Goal: Find specific page/section: Find specific page/section

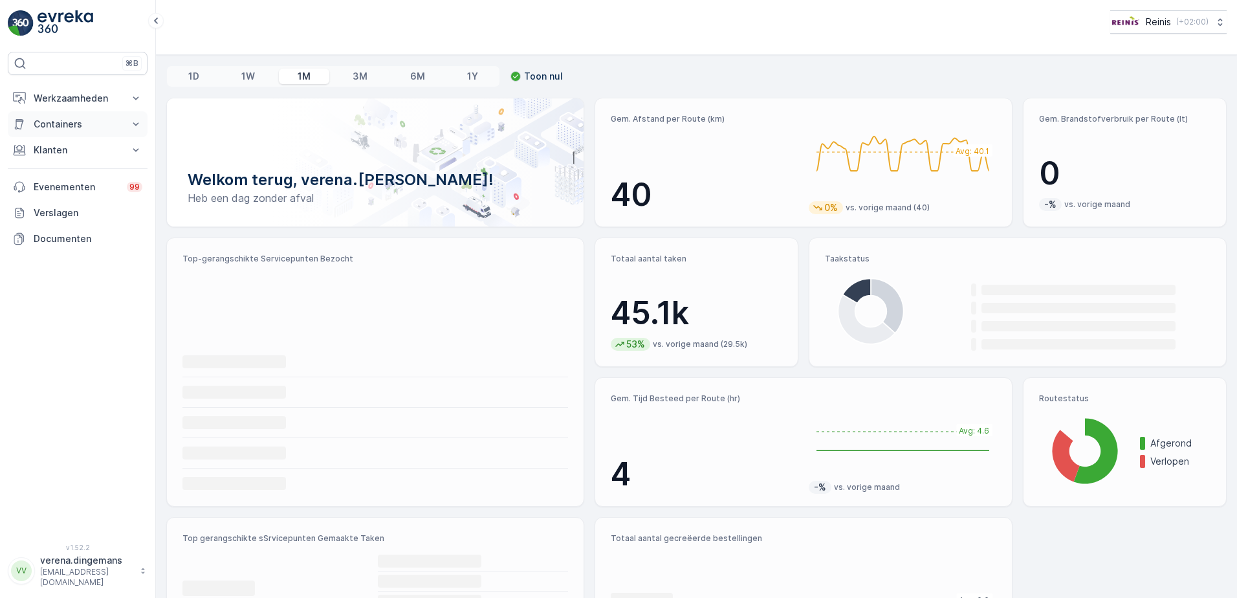
click at [86, 120] on p "Containers" at bounding box center [78, 124] width 88 height 13
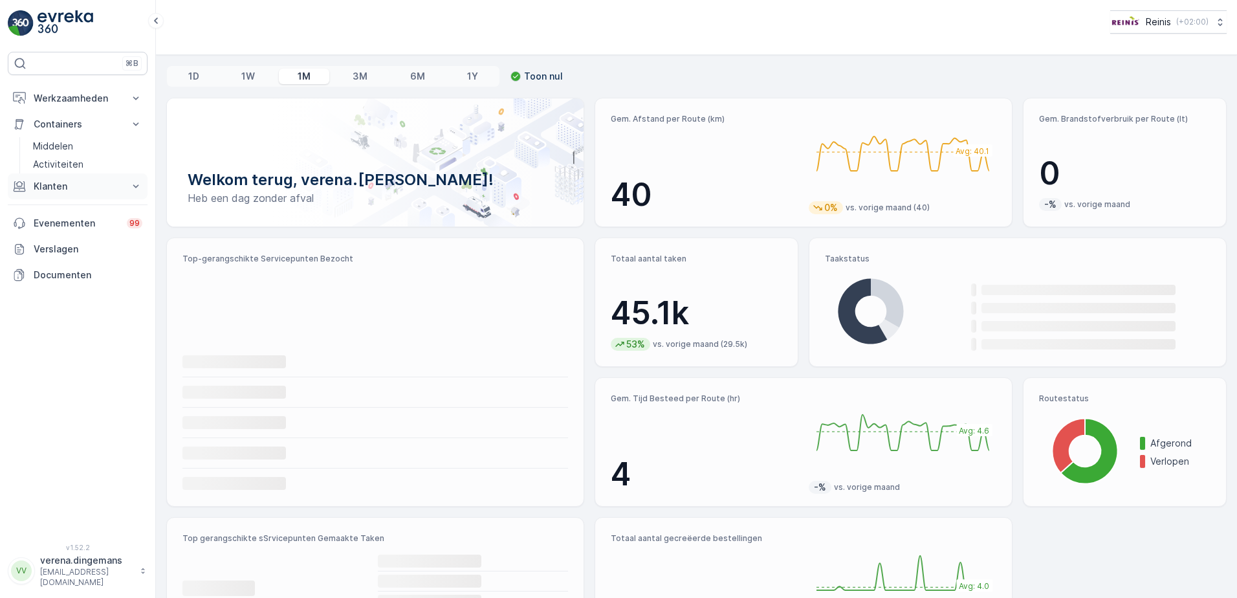
click at [70, 180] on p "Klanten" at bounding box center [78, 186] width 88 height 13
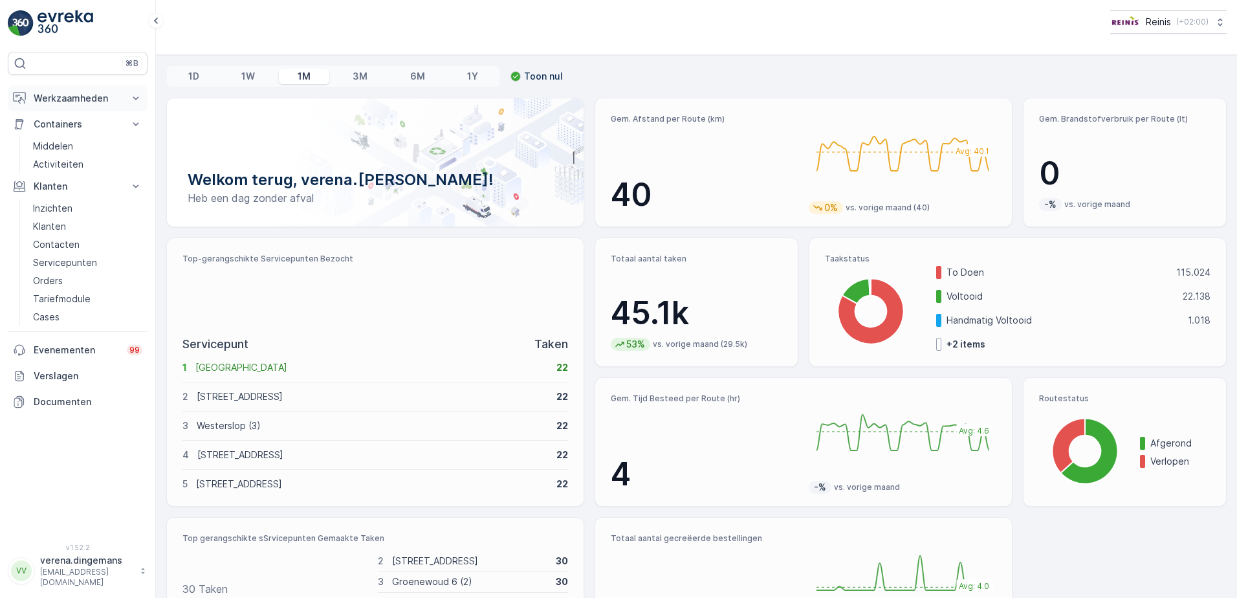
click at [123, 98] on button "Werkzaamheden" at bounding box center [78, 98] width 140 height 26
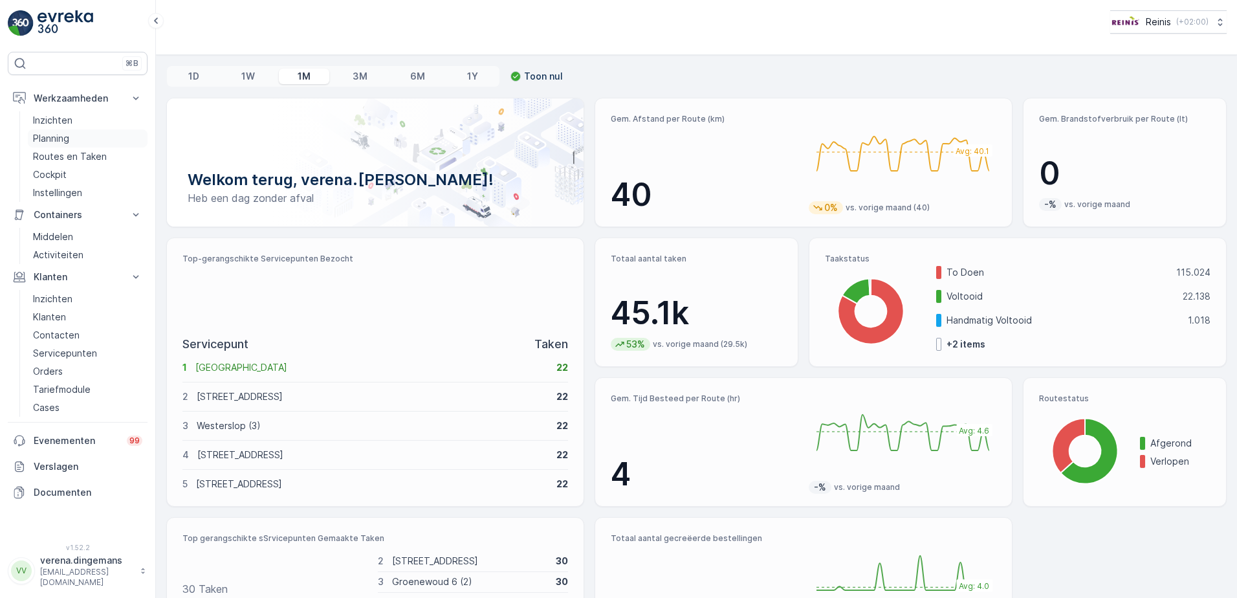
click at [57, 138] on p "Planning" at bounding box center [51, 138] width 36 height 13
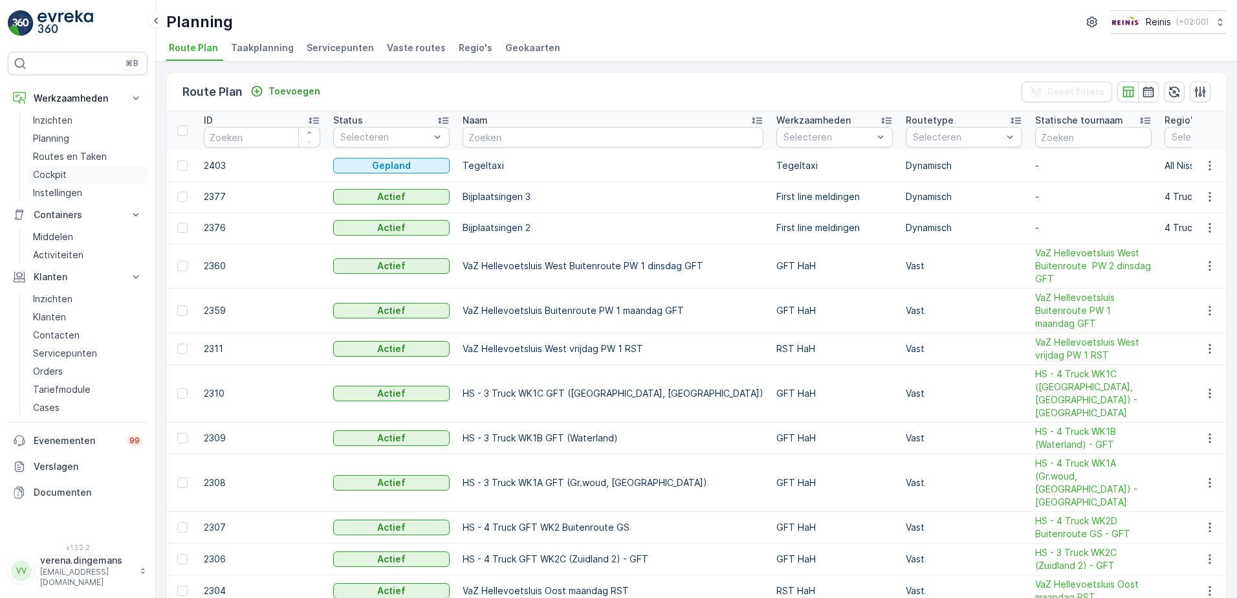
click at [41, 175] on p "Cockpit" at bounding box center [50, 174] width 34 height 13
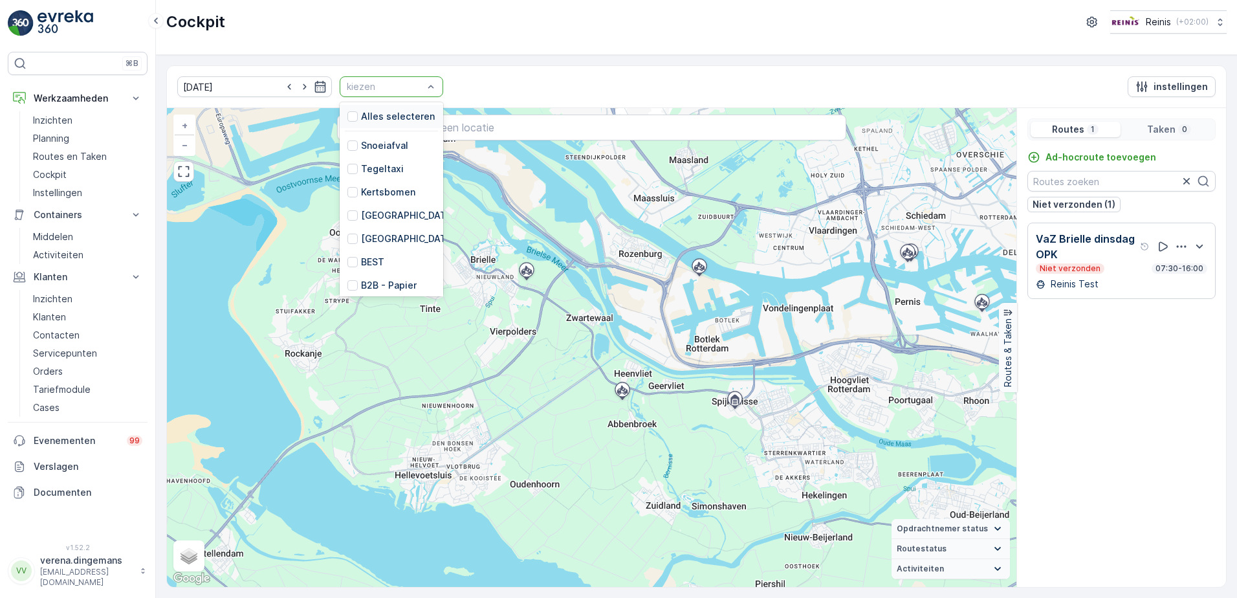
click at [402, 89] on div at bounding box center [384, 87] width 79 height 10
click at [347, 211] on div "GFT HaH" at bounding box center [373, 212] width 53 height 13
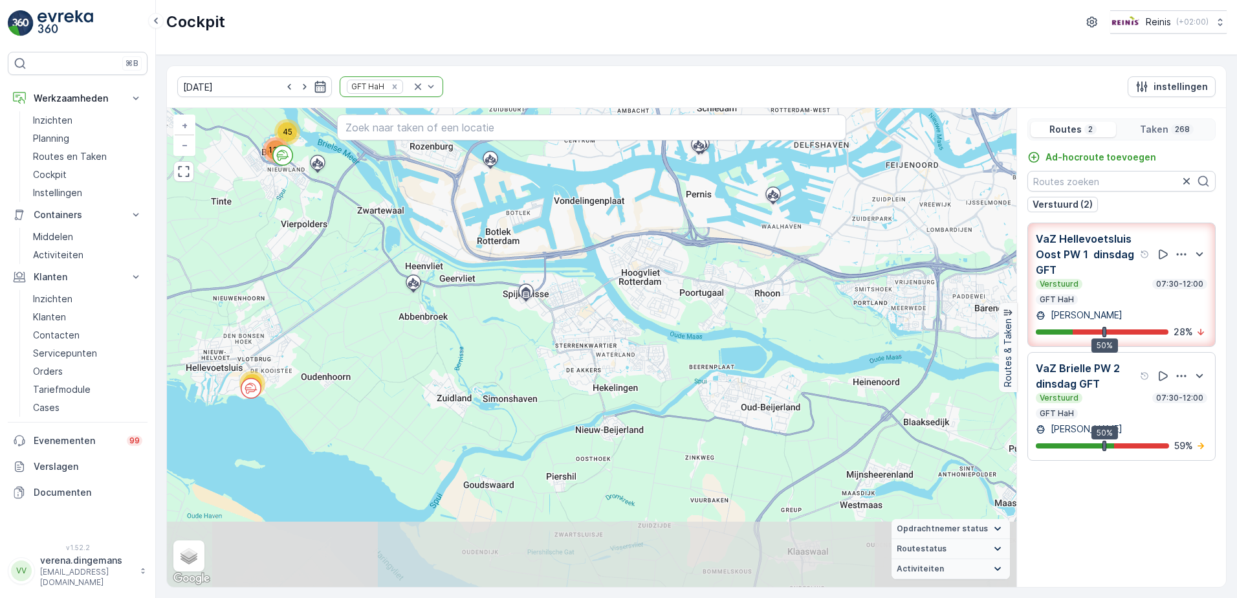
drag, startPoint x: 819, startPoint y: 541, endPoint x: 712, endPoint y: 400, distance: 176.3
click at [712, 400] on div "45 136 87 + − Satelliet stappenplan Terrein Hybride Leaflet Sneltoetsen Kaartge…" at bounding box center [591, 347] width 849 height 479
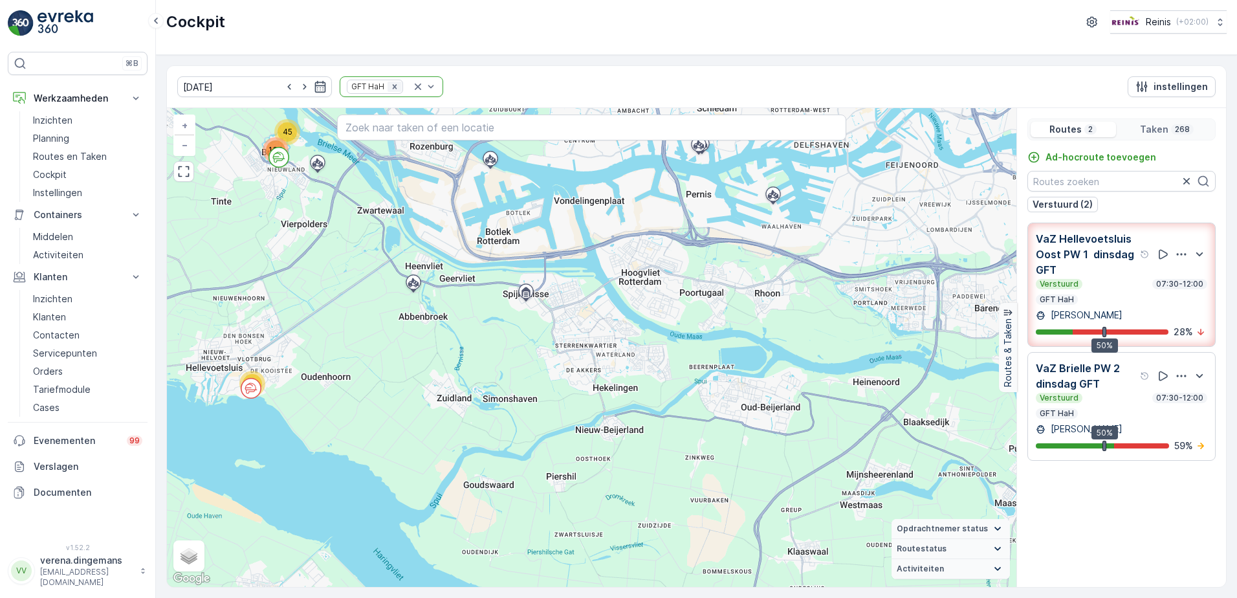
click at [390, 89] on icon "Remove GFT HaH" at bounding box center [394, 86] width 9 height 9
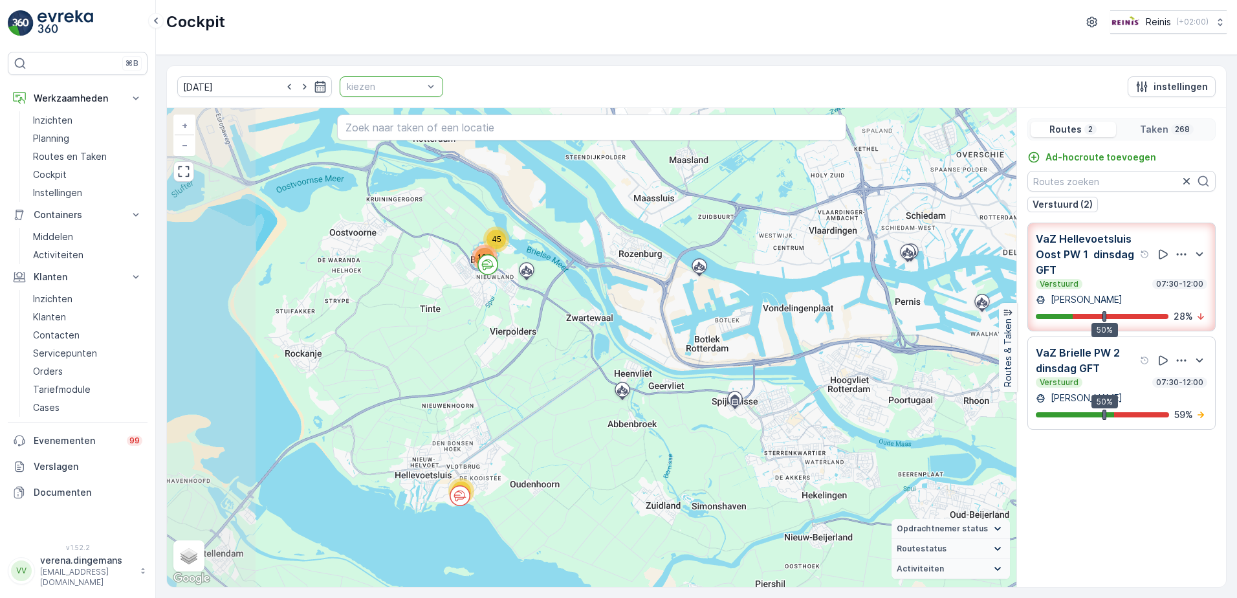
click at [387, 89] on div at bounding box center [384, 87] width 79 height 10
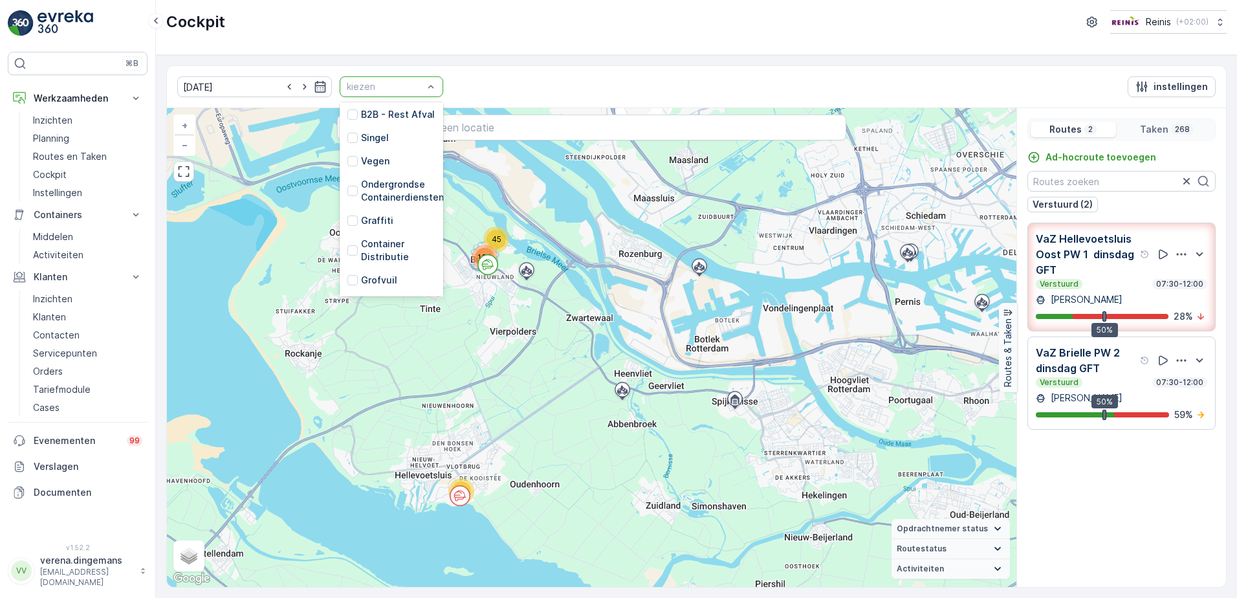
scroll to position [328, 0]
click at [347, 230] on div at bounding box center [352, 235] width 10 height 10
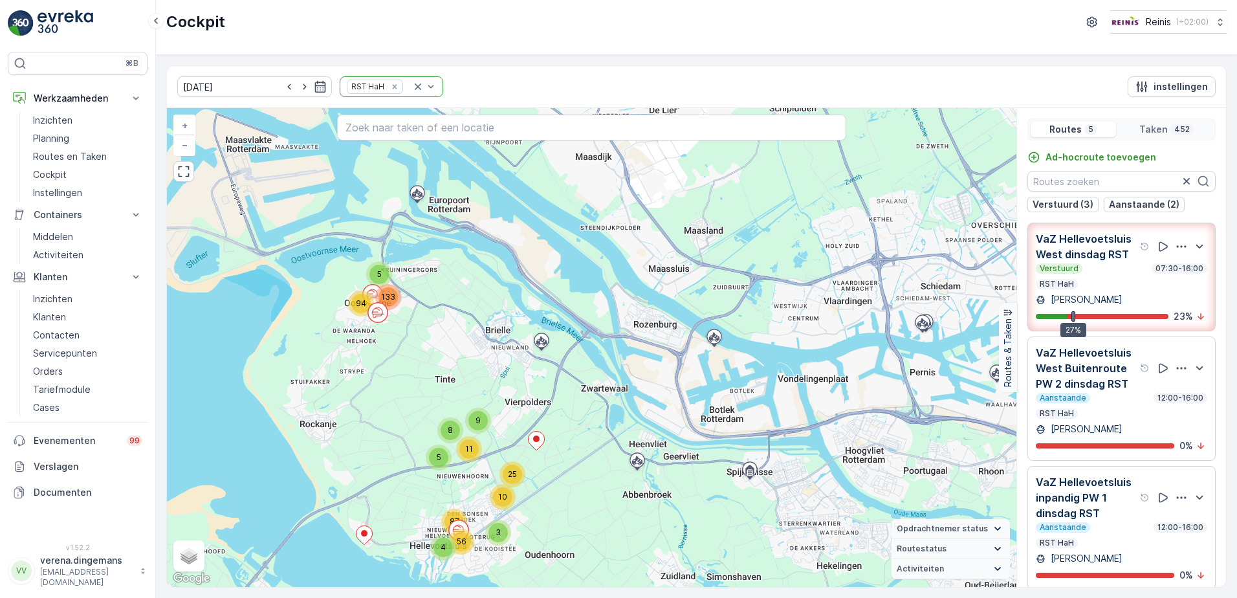
drag, startPoint x: 534, startPoint y: 464, endPoint x: 608, endPoint y: 503, distance: 84.2
click at [608, 503] on div "5 94 25 9 8 11 87 133 5 10 4 56 3 + − Satelliet stappenplan Terrein Hybride Lea…" at bounding box center [591, 347] width 849 height 479
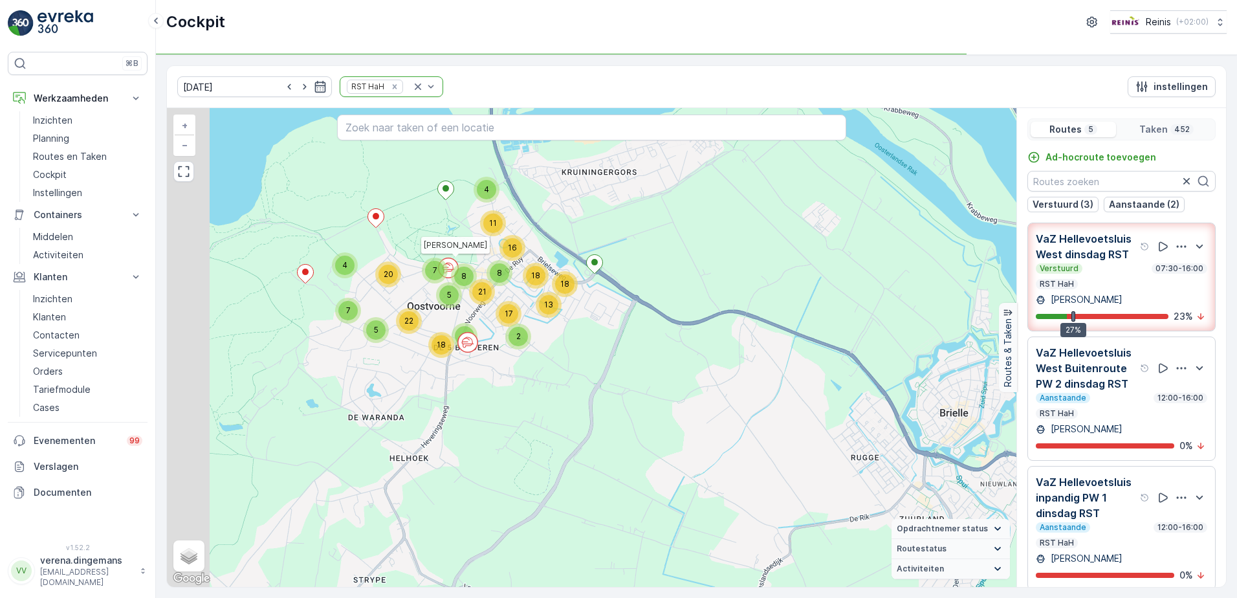
click at [430, 303] on div "4 18 4 3 5 6 18 16 13 5 22 8 4 8 18 21 8 28 7 20 7 11 2 2 3 2 3 4 4 2 3 2 2 3 2…" at bounding box center [591, 347] width 849 height 479
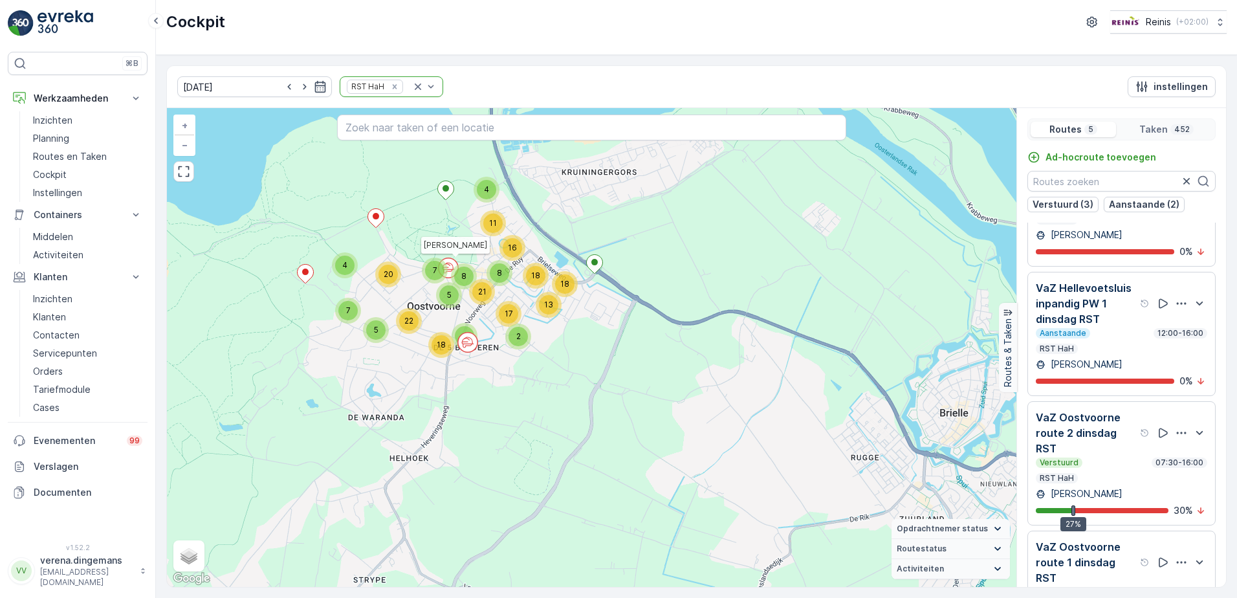
scroll to position [240, 0]
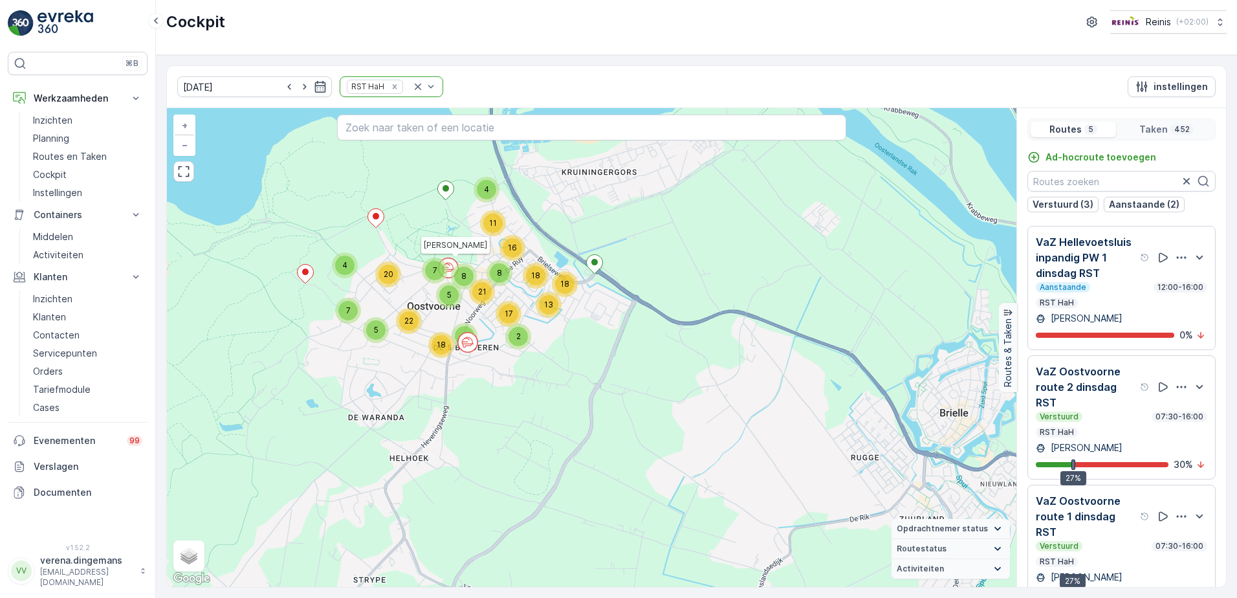
drag, startPoint x: 1111, startPoint y: 529, endPoint x: 513, endPoint y: 285, distance: 645.9
click at [1112, 529] on p "VaZ Oostvoorne route 1 dinsdag RST" at bounding box center [1087, 516] width 102 height 47
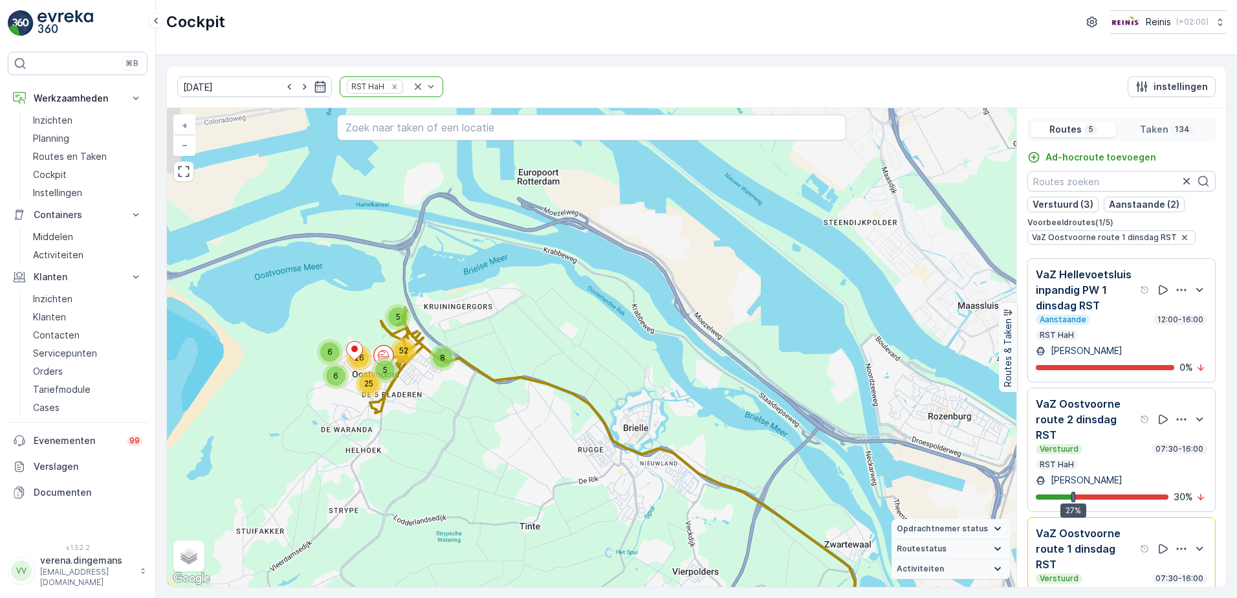
drag, startPoint x: 270, startPoint y: 351, endPoint x: 367, endPoint y: 386, distance: 103.7
click at [367, 386] on span "25" at bounding box center [368, 383] width 9 height 10
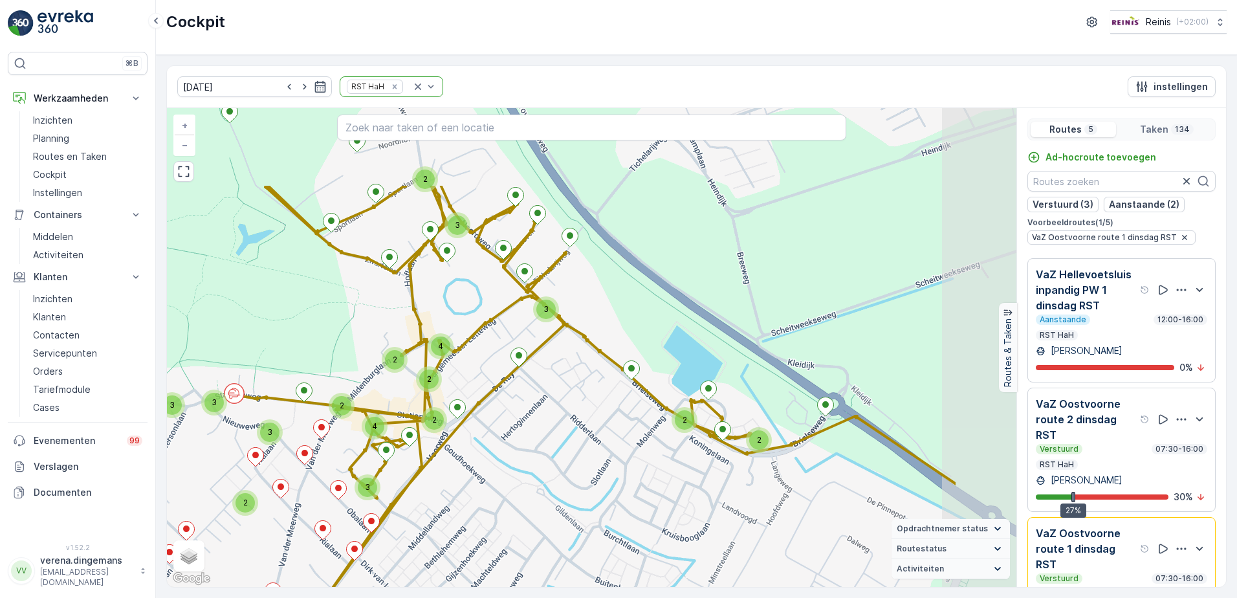
drag, startPoint x: 702, startPoint y: 289, endPoint x: 556, endPoint y: 415, distance: 193.1
click at [556, 415] on div "2 2 2 2 2 3 2 4 3 2 3 3 2 4 2 2 4 3 2 3 2 3 2 2 4 3 2 2 + − Satelliet stappenpl…" at bounding box center [591, 347] width 849 height 479
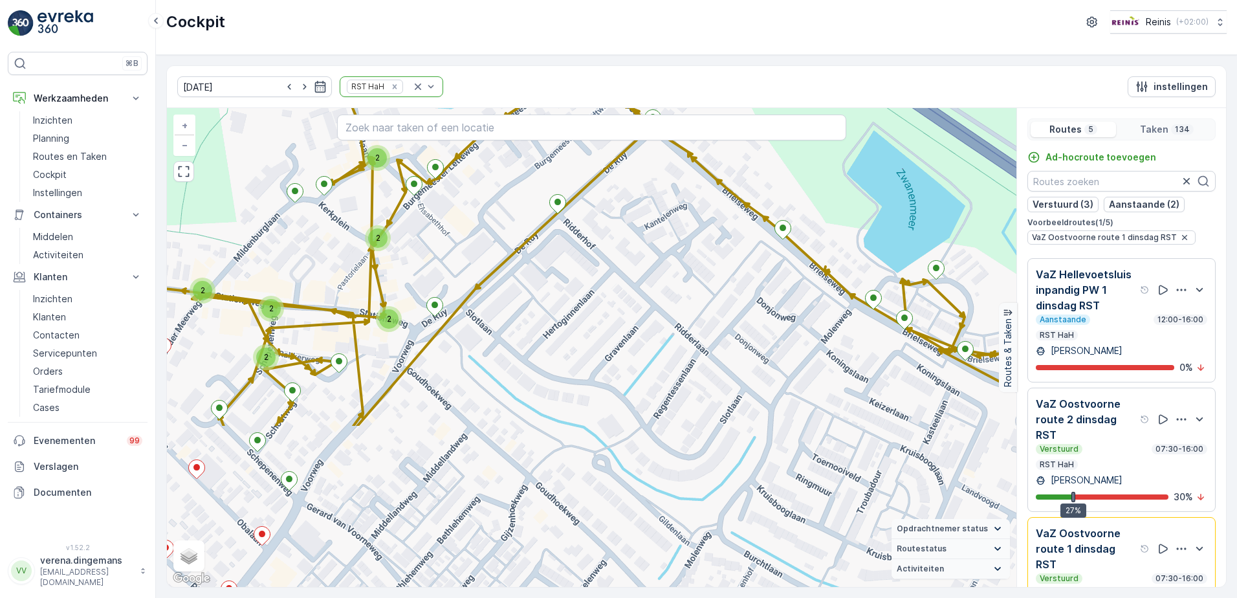
drag, startPoint x: 483, startPoint y: 467, endPoint x: 466, endPoint y: 258, distance: 209.6
click at [466, 258] on div "2 2 2 2 2 2 2 2 2 + − Satelliet stappenplan Terrein Hybride Leaflet Sneltoetsen…" at bounding box center [591, 347] width 849 height 479
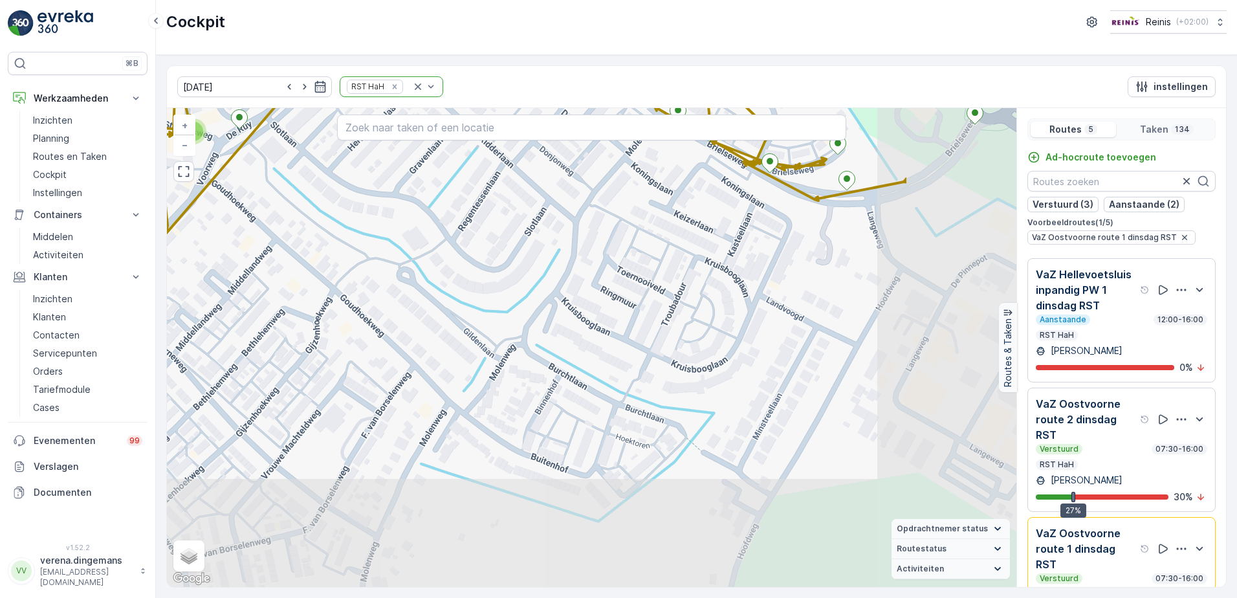
drag, startPoint x: 722, startPoint y: 527, endPoint x: 527, endPoint y: 340, distance: 270.9
click at [527, 340] on div "2 2 2 2 2 2 2 2 2 + − Satelliet stappenplan Terrein Hybride Leaflet Sneltoetsen…" at bounding box center [591, 347] width 849 height 479
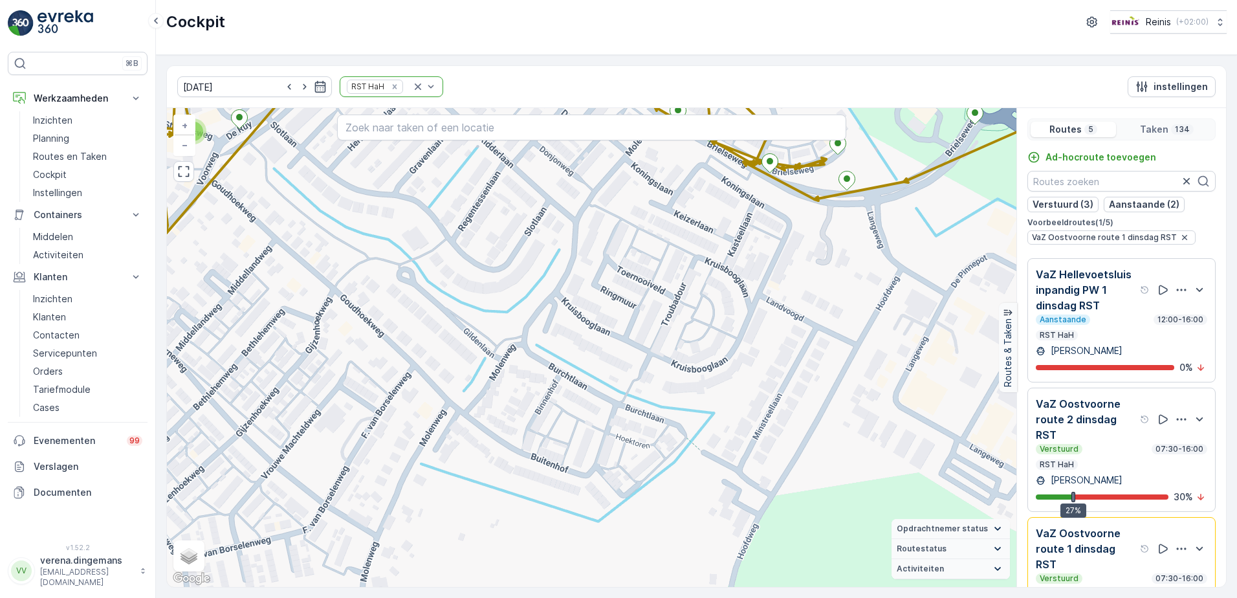
click at [1099, 575] on div "Verstuurd 07:30-16:00" at bounding box center [1121, 578] width 171 height 10
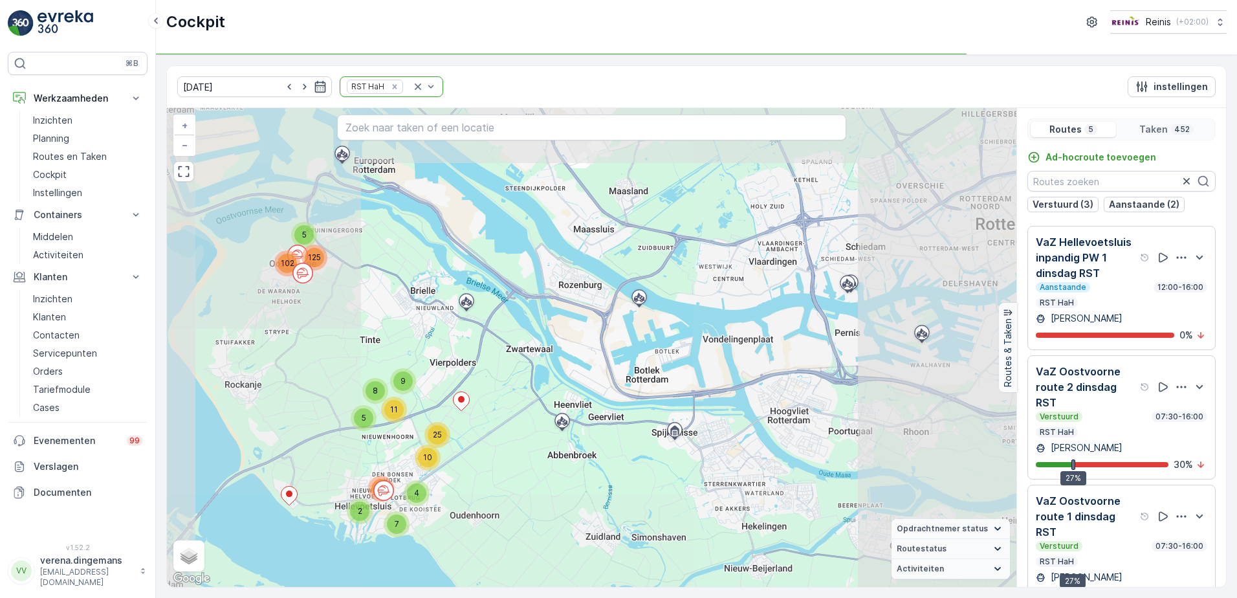
click at [1100, 428] on div "Verstuurd 07:30-16:00 RST HaH" at bounding box center [1121, 424] width 171 height 26
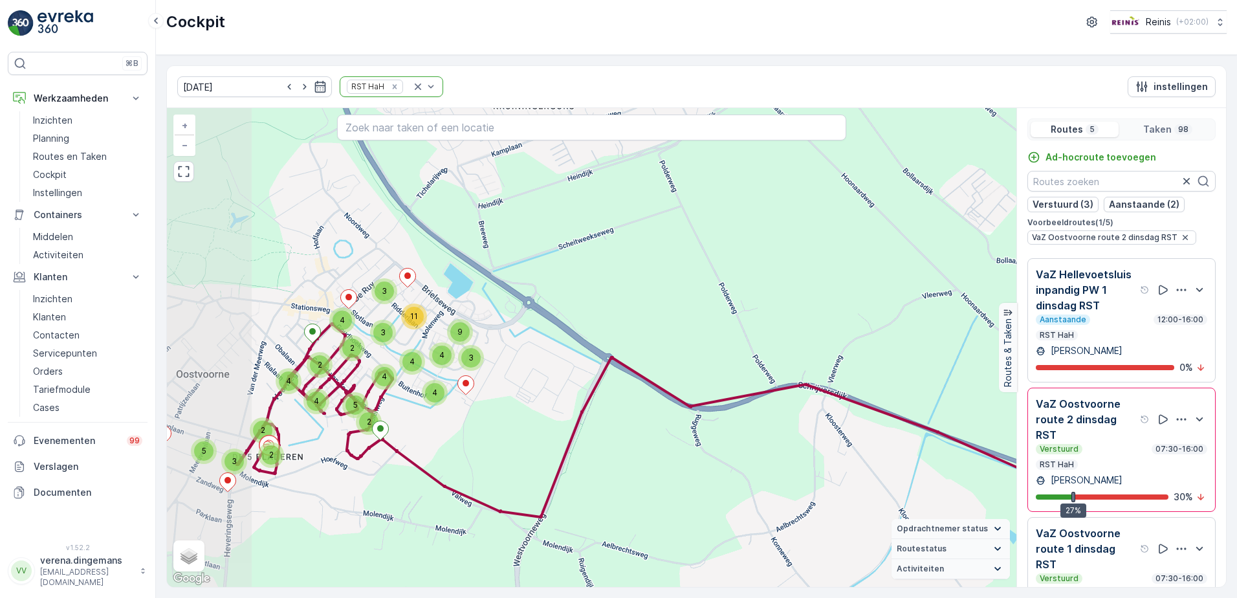
drag, startPoint x: 299, startPoint y: 245, endPoint x: 389, endPoint y: 378, distance: 161.1
click at [389, 378] on div "4" at bounding box center [384, 376] width 19 height 19
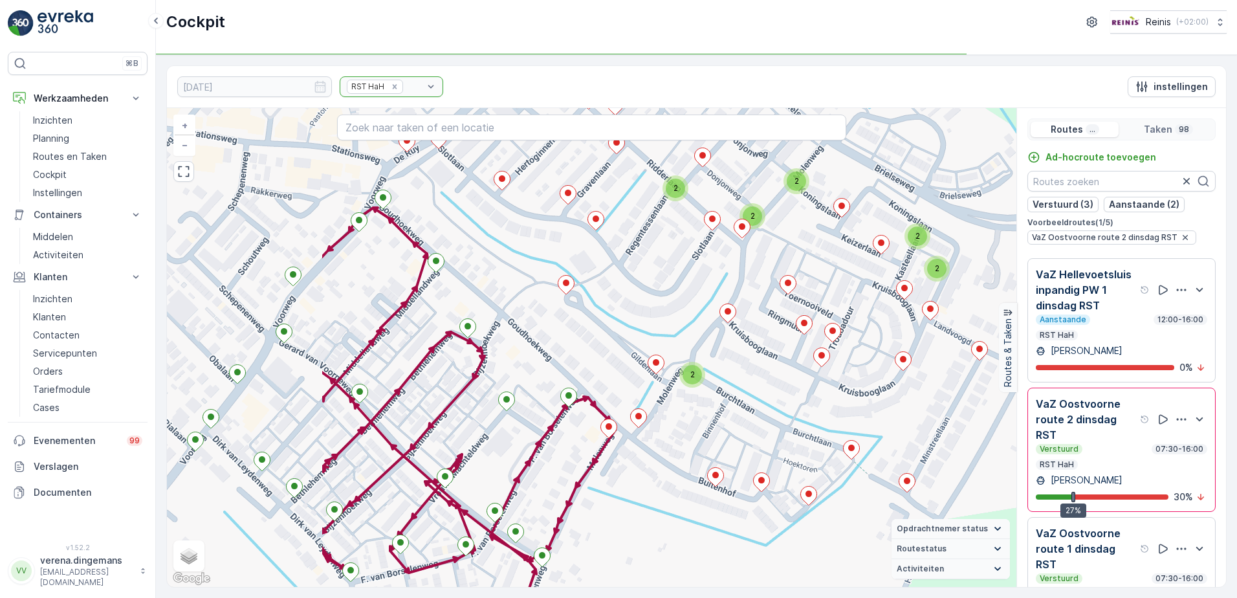
drag, startPoint x: 405, startPoint y: 301, endPoint x: 645, endPoint y: 302, distance: 240.0
click at [645, 302] on div "2 2 2 2 2 2 2 2 2 + − Satelliet stappenplan Terrein Hybride Leaflet Sneltoetsen…" at bounding box center [591, 347] width 849 height 479
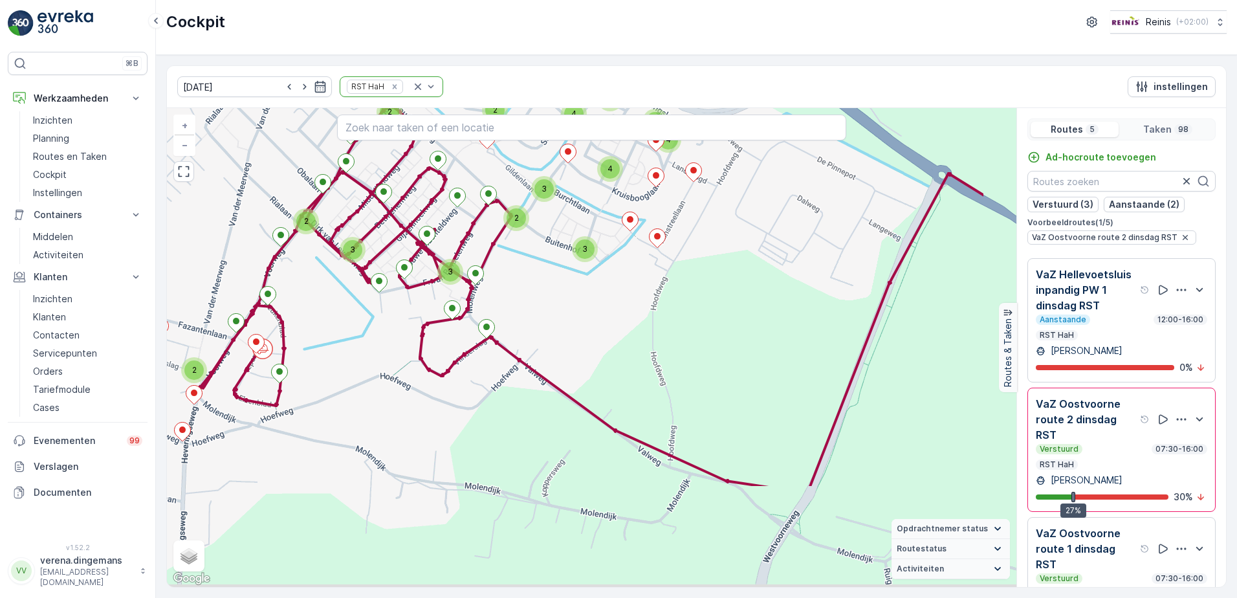
drag, startPoint x: 790, startPoint y: 470, endPoint x: 671, endPoint y: 322, distance: 190.1
click at [671, 322] on div "2 3 3 2 4 3 2 3 3 5 3 2 4 4 3 3 2 2 2 2 + − Satelliet stappenplan Terrein Hybri…" at bounding box center [591, 347] width 849 height 479
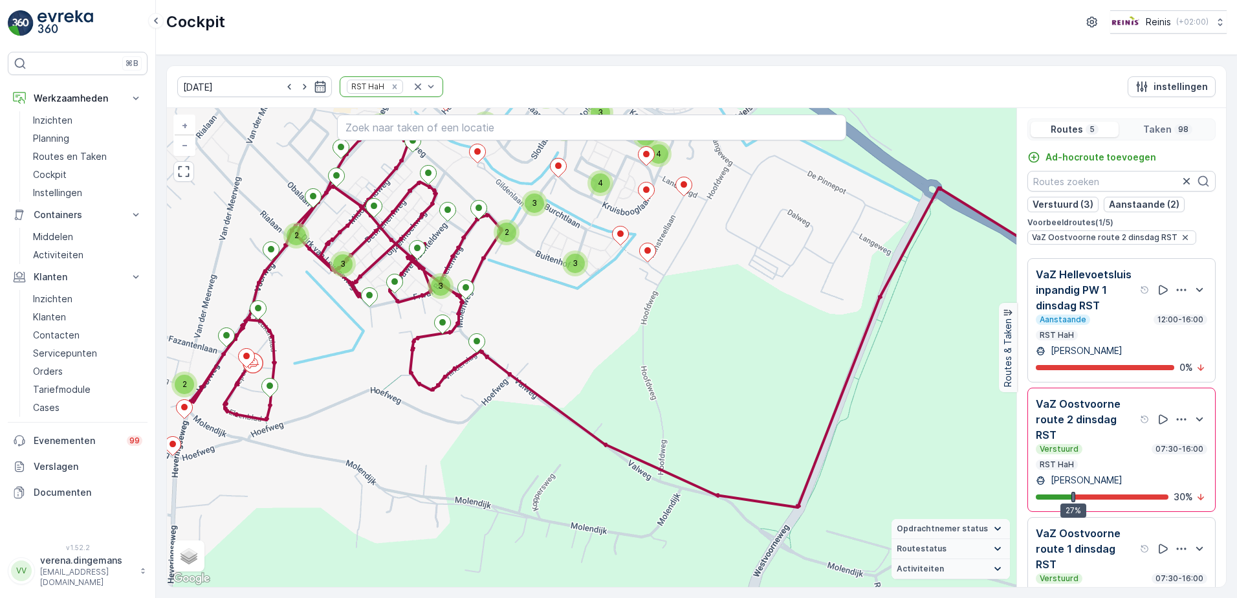
drag, startPoint x: 752, startPoint y: 324, endPoint x: 742, endPoint y: 338, distance: 17.2
click at [742, 338] on div "2 3 3 2 4 3 2 3 3 5 3 2 4 4 3 3 2 2 2 2 + − Satelliet stappenplan Terrein Hybri…" at bounding box center [591, 347] width 849 height 479
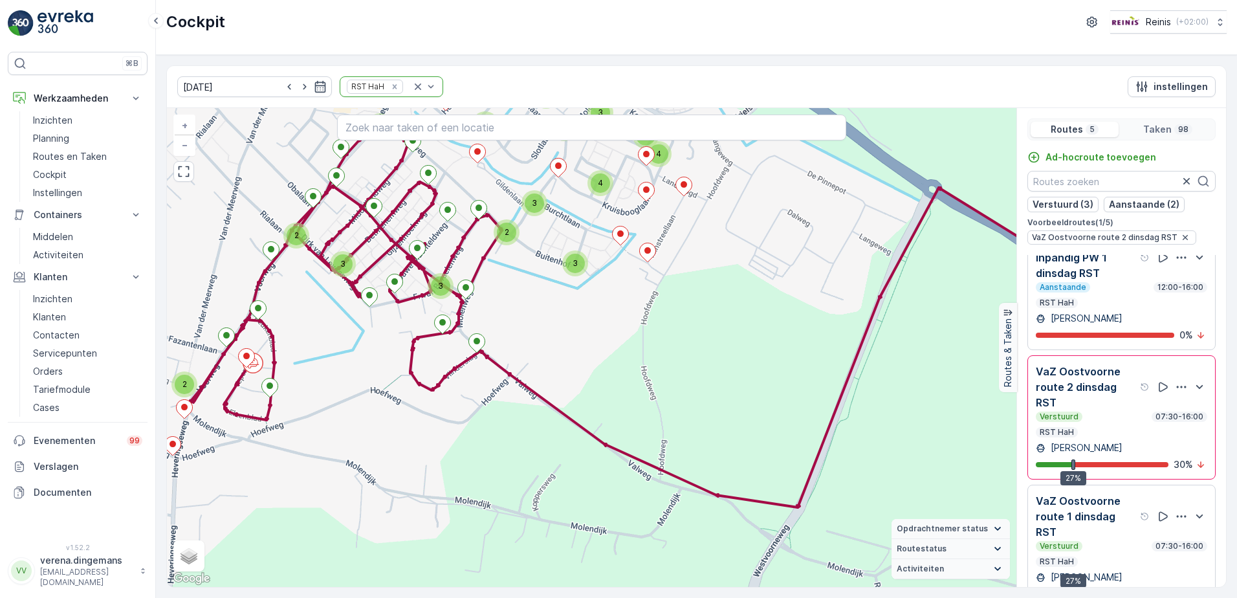
click at [1146, 554] on div "Verstuurd 07:30-16:00 RST HaH" at bounding box center [1121, 554] width 171 height 26
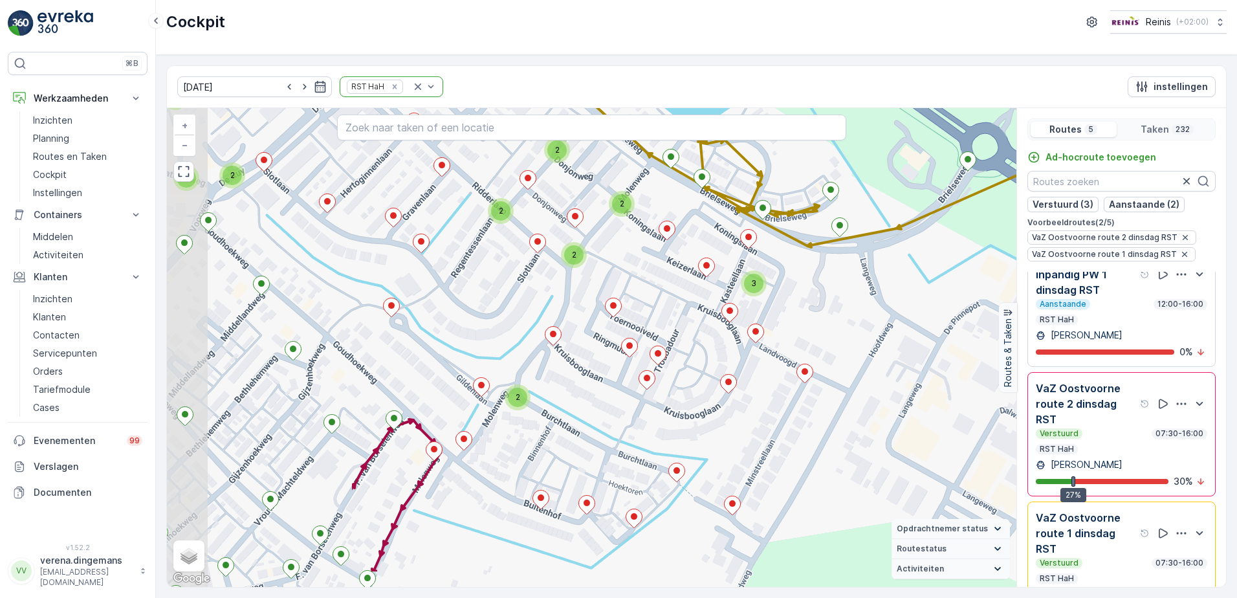
drag, startPoint x: 368, startPoint y: 356, endPoint x: 633, endPoint y: 291, distance: 273.2
click at [633, 291] on div "2 2 2 2 2 2 2 2 2 2 2 3 2 2 2 2 2 2 2 2 2 2 2 2 2 2 2 3 + − Satelliet stappenpl…" at bounding box center [591, 347] width 849 height 479
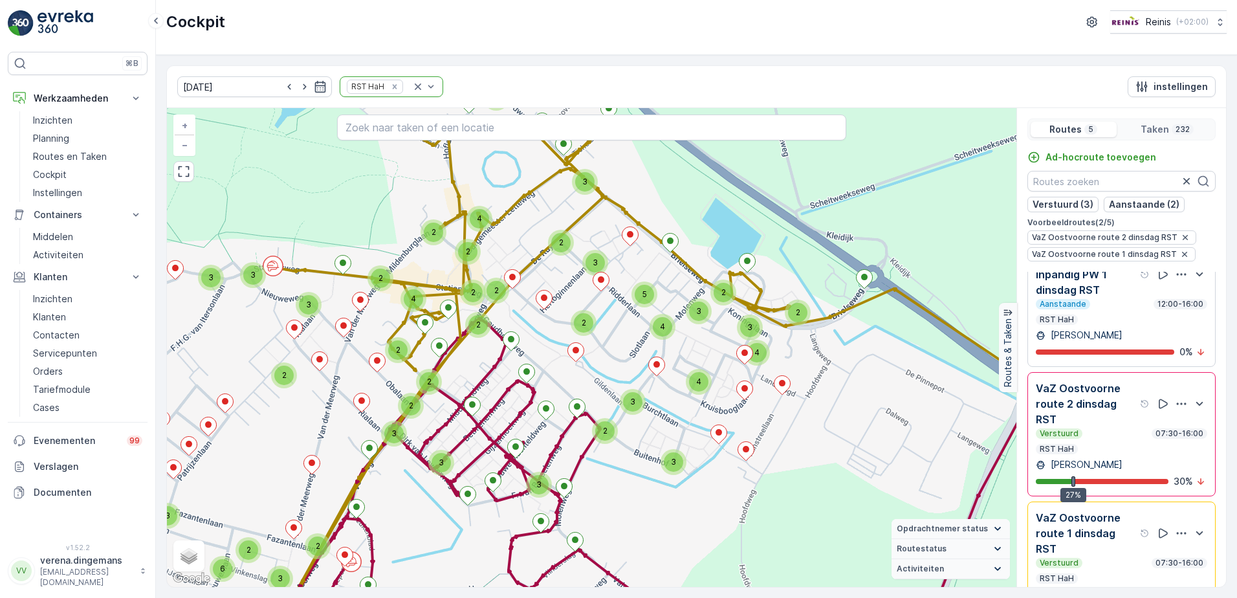
drag, startPoint x: 455, startPoint y: 295, endPoint x: 519, endPoint y: 353, distance: 85.6
click at [519, 353] on div at bounding box center [511, 342] width 17 height 23
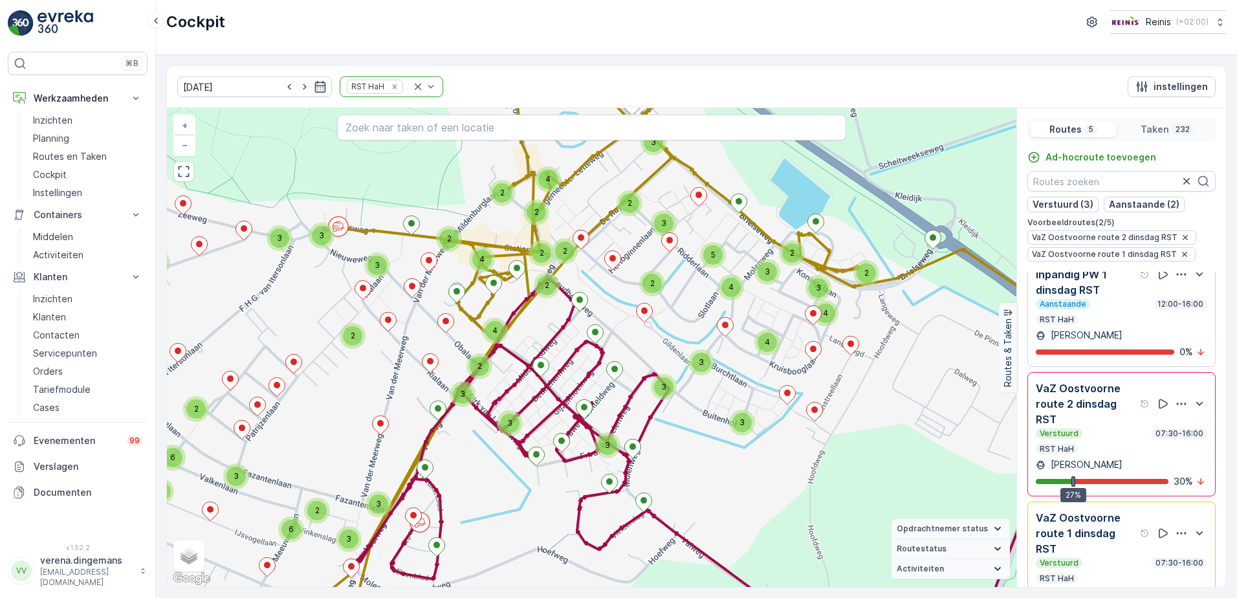
drag, startPoint x: 707, startPoint y: 387, endPoint x: 778, endPoint y: 344, distance: 83.0
click at [778, 344] on div "4" at bounding box center [767, 342] width 26 height 26
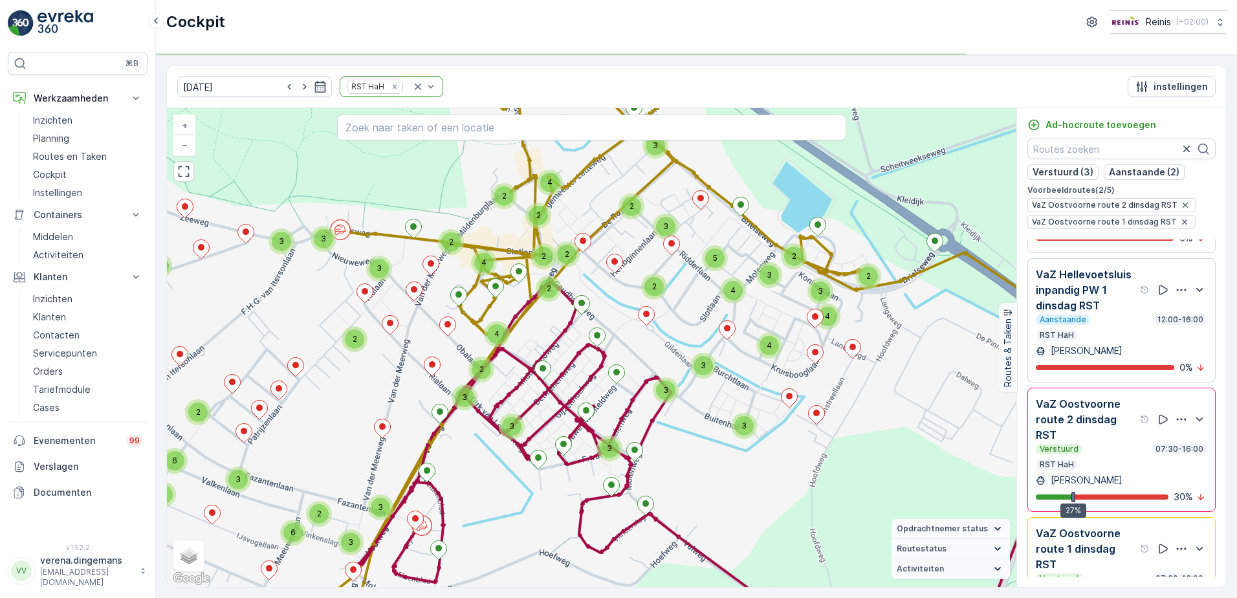
scroll to position [289, 0]
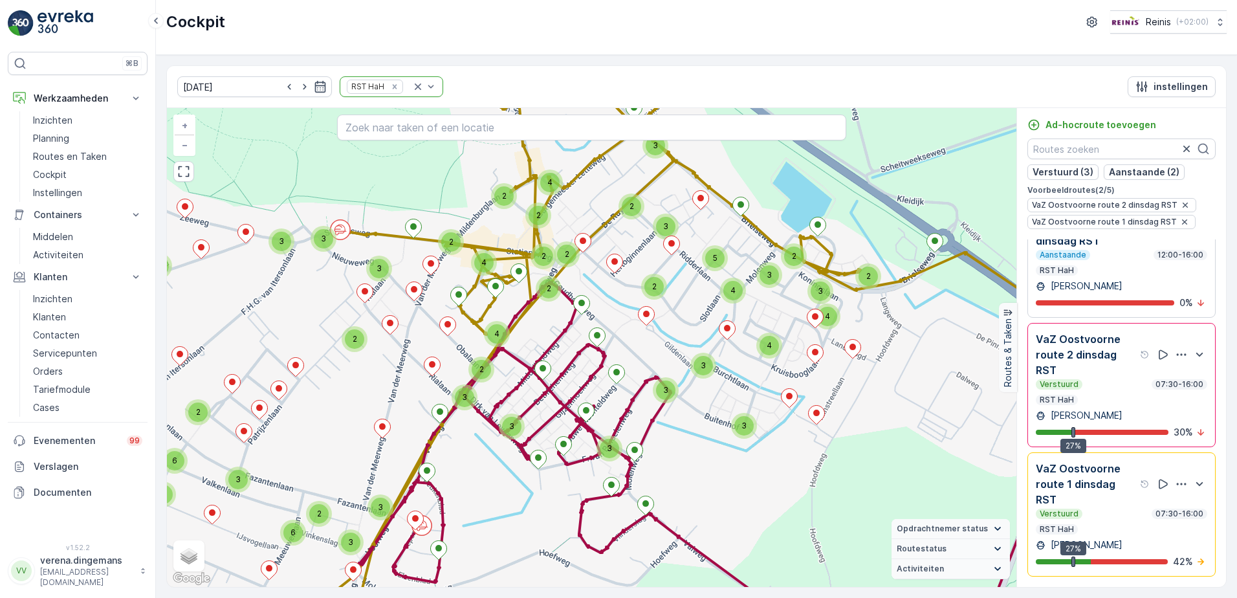
click at [1102, 397] on div "Verstuurd 07:30-16:00 RST HaH" at bounding box center [1121, 392] width 171 height 26
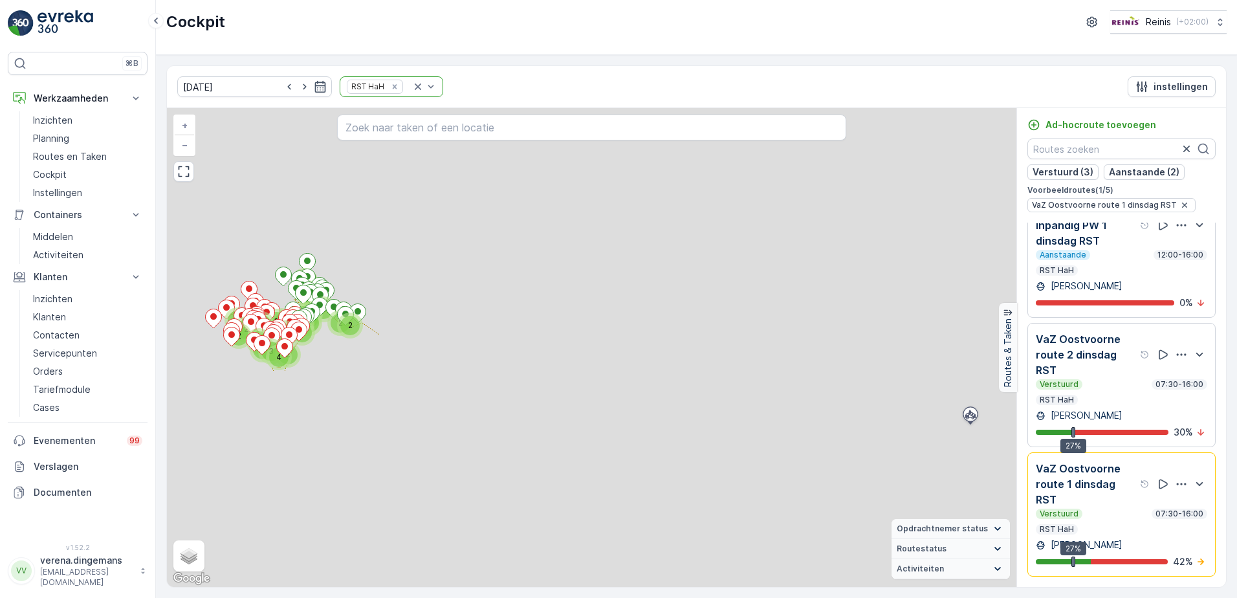
scroll to position [272, 0]
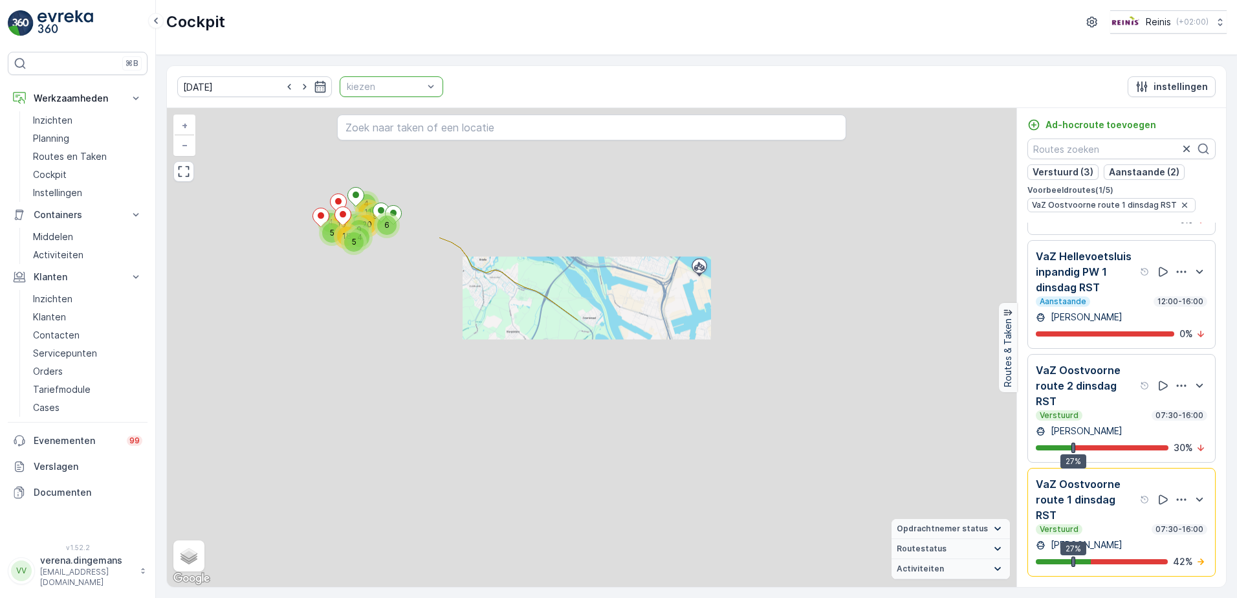
scroll to position [195, 0]
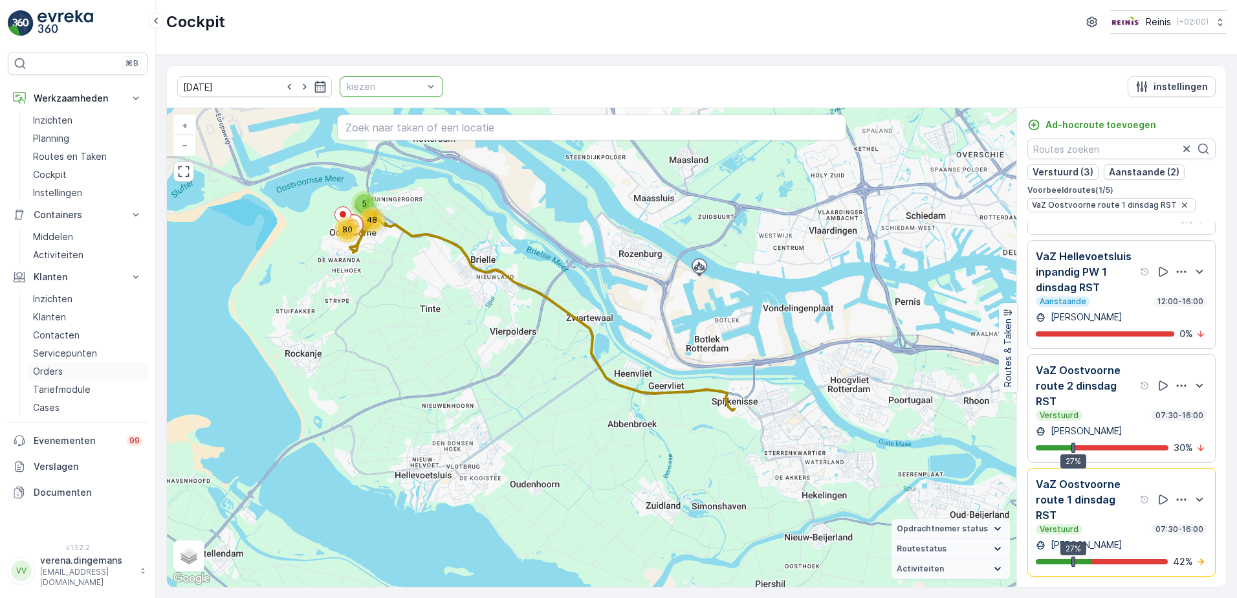
click at [51, 372] on p "Orders" at bounding box center [48, 371] width 30 height 13
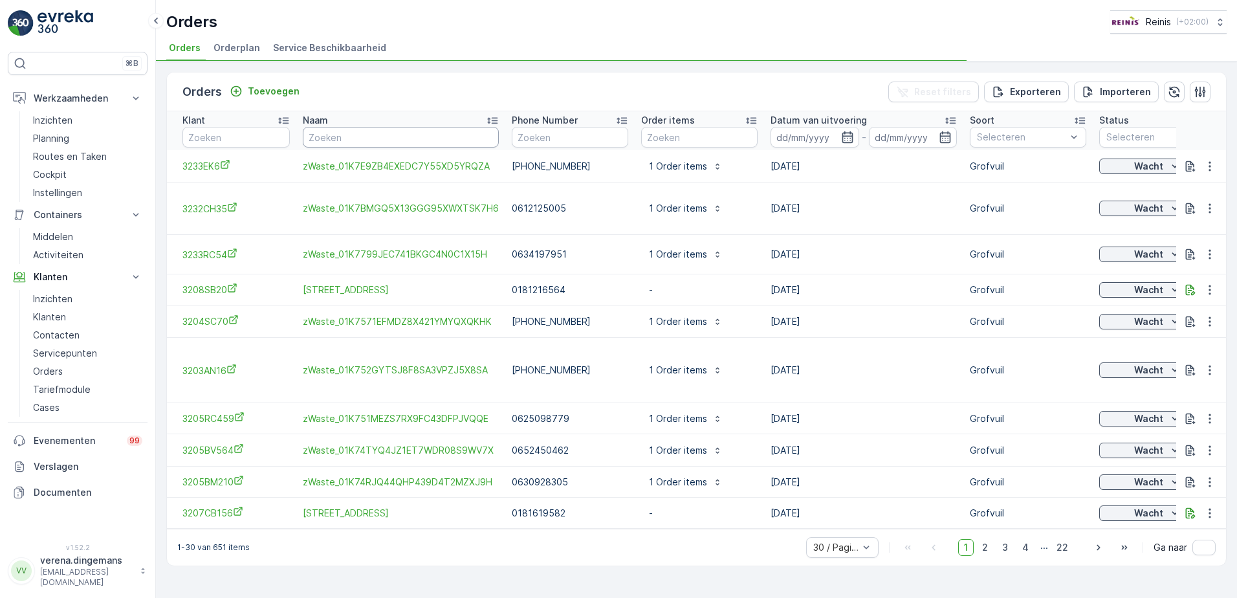
click at [354, 134] on input "text" at bounding box center [401, 137] width 196 height 21
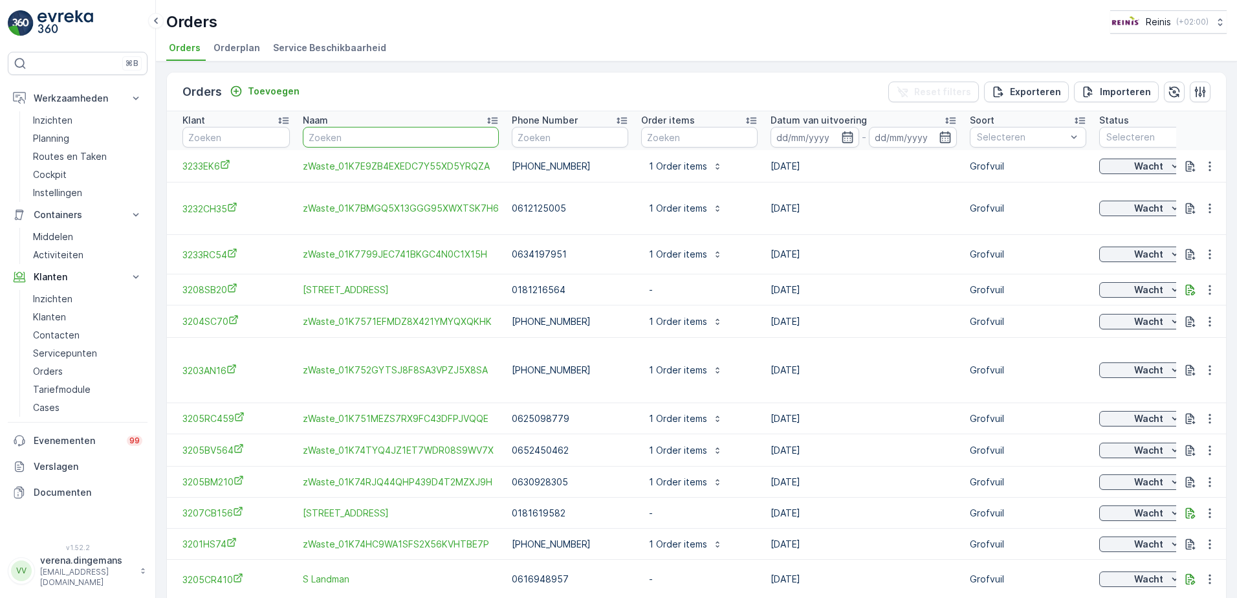
click at [226, 149] on th "Klant" at bounding box center [231, 130] width 129 height 39
click at [235, 136] on input "text" at bounding box center [235, 137] width 107 height 21
type input "3101"
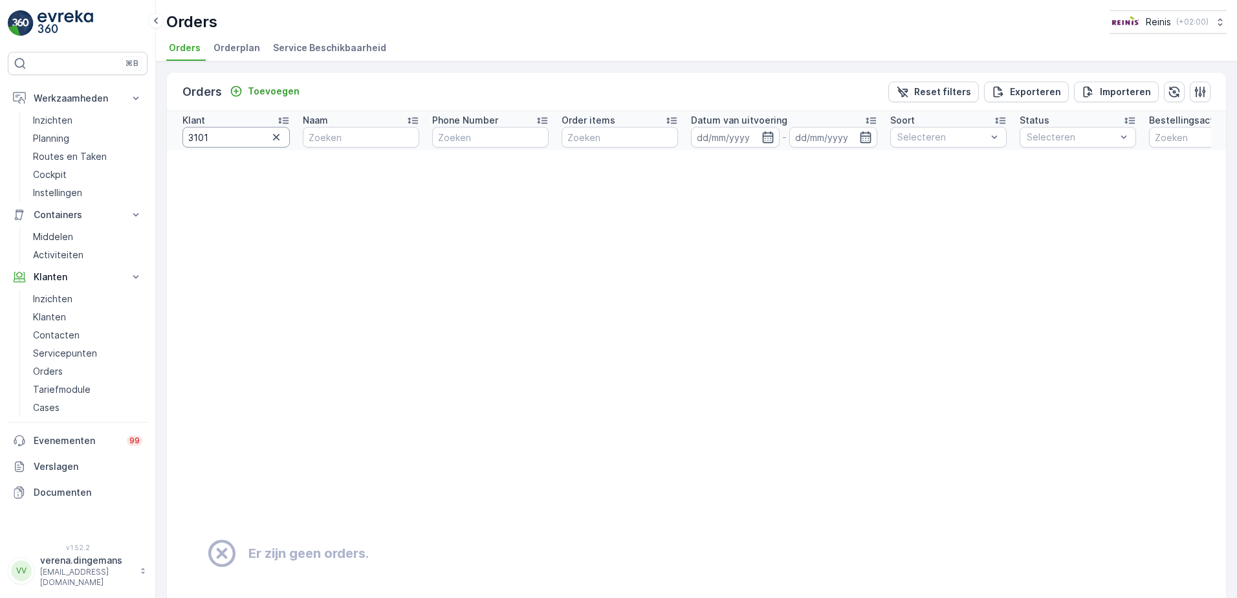
click at [219, 129] on input "3101" at bounding box center [235, 137] width 107 height 21
type input "3101bb60"
click at [242, 136] on input "3101bb60" at bounding box center [235, 137] width 107 height 21
drag, startPoint x: 242, startPoint y: 136, endPoint x: 17, endPoint y: 166, distance: 226.5
click at [17, 166] on div "⌘B Werkzaamheden Inzichten Planning Routes en Taken Cockpit Instellingen Contai…" at bounding box center [618, 299] width 1237 height 598
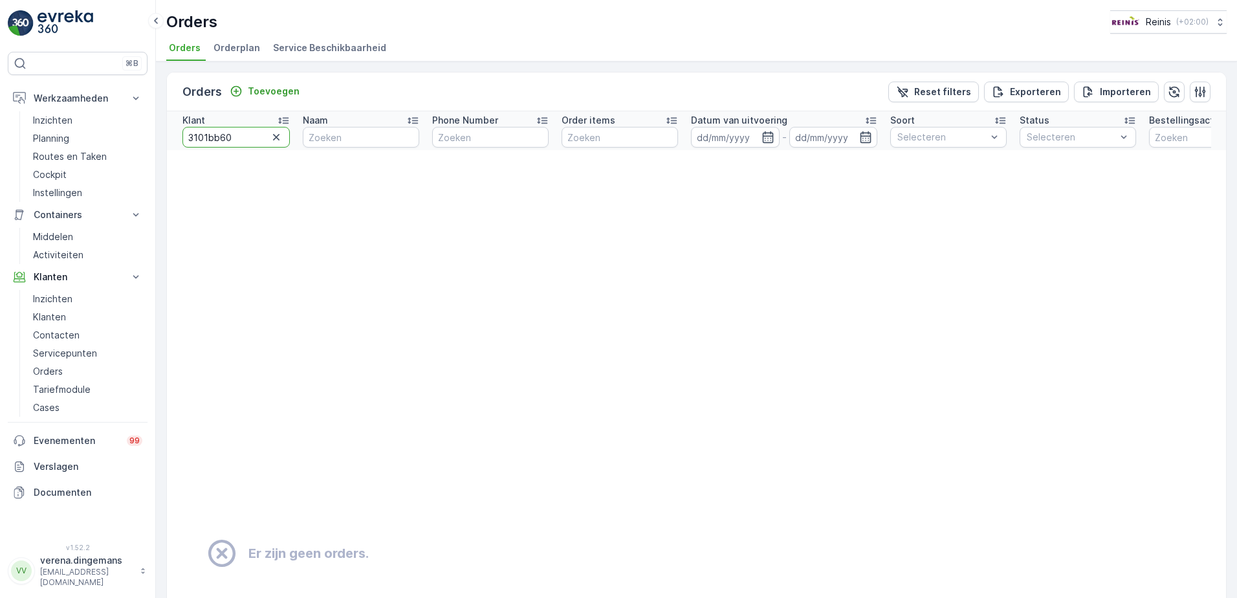
click at [275, 142] on icon "button" at bounding box center [276, 137] width 13 height 13
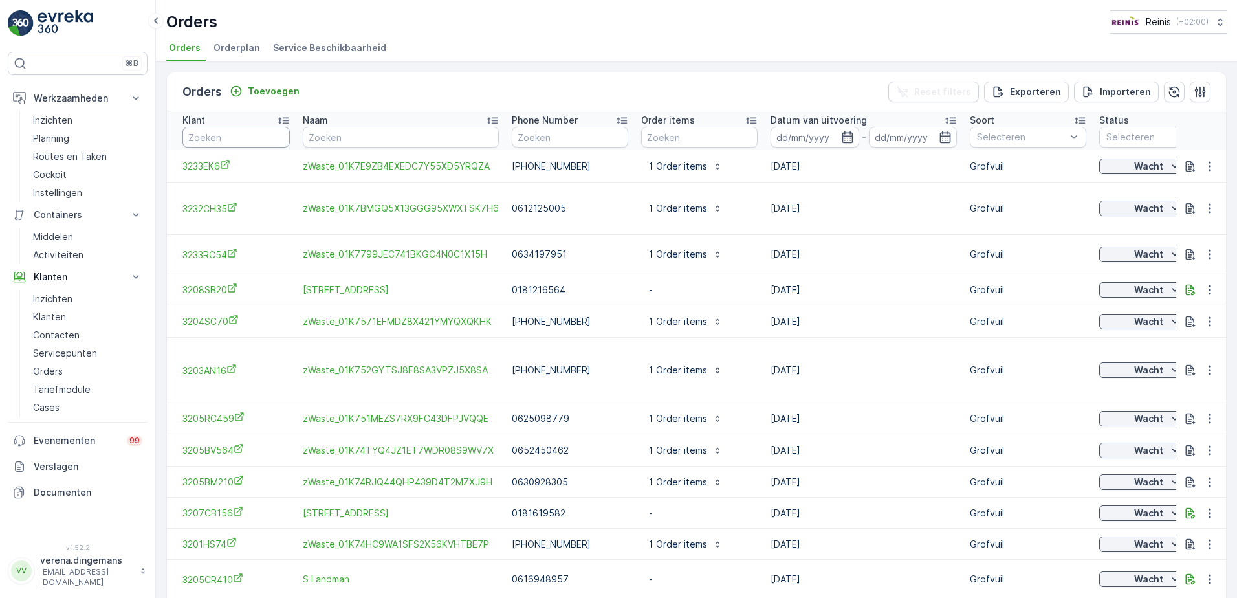
click at [200, 133] on input "text" at bounding box center [235, 137] width 107 height 21
drag, startPoint x: 200, startPoint y: 133, endPoint x: 187, endPoint y: 138, distance: 14.2
click at [187, 138] on input "text" at bounding box center [235, 137] width 107 height 21
paste input "3101bb60"
type input "3101bb60"
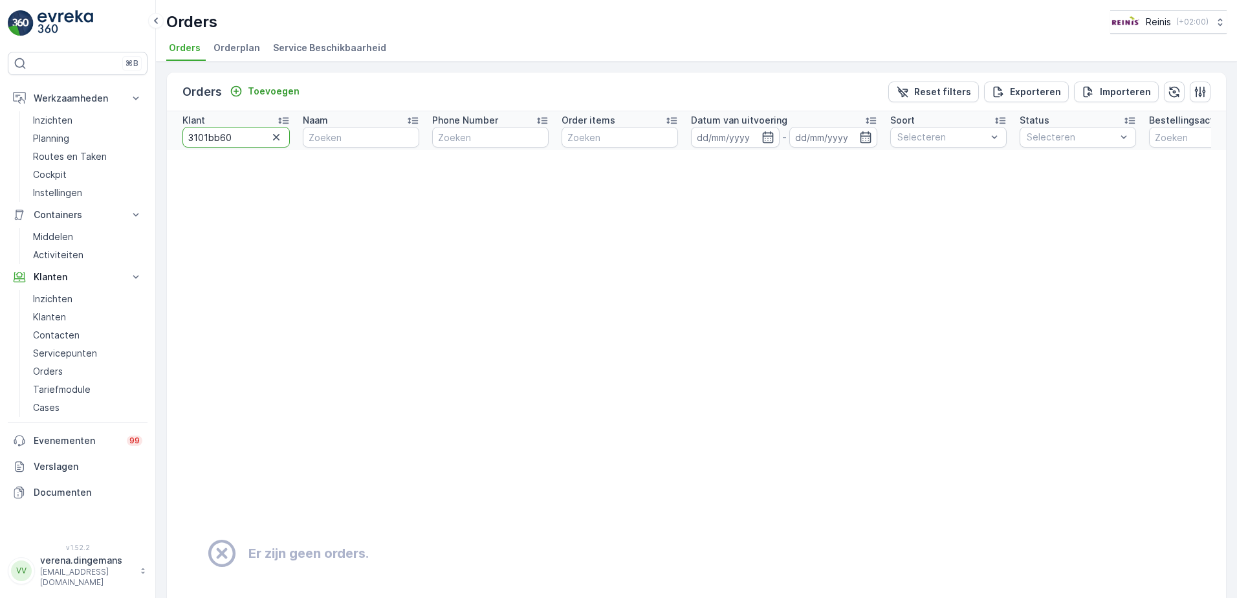
click at [257, 133] on input "3101bb60" at bounding box center [235, 137] width 107 height 21
click at [280, 136] on icon "button" at bounding box center [276, 137] width 13 height 13
click at [552, 65] on div "Orders Toevoegen Reset filters Exporteren Importeren Klant Naam Phone Number Or…" at bounding box center [696, 329] width 1081 height 536
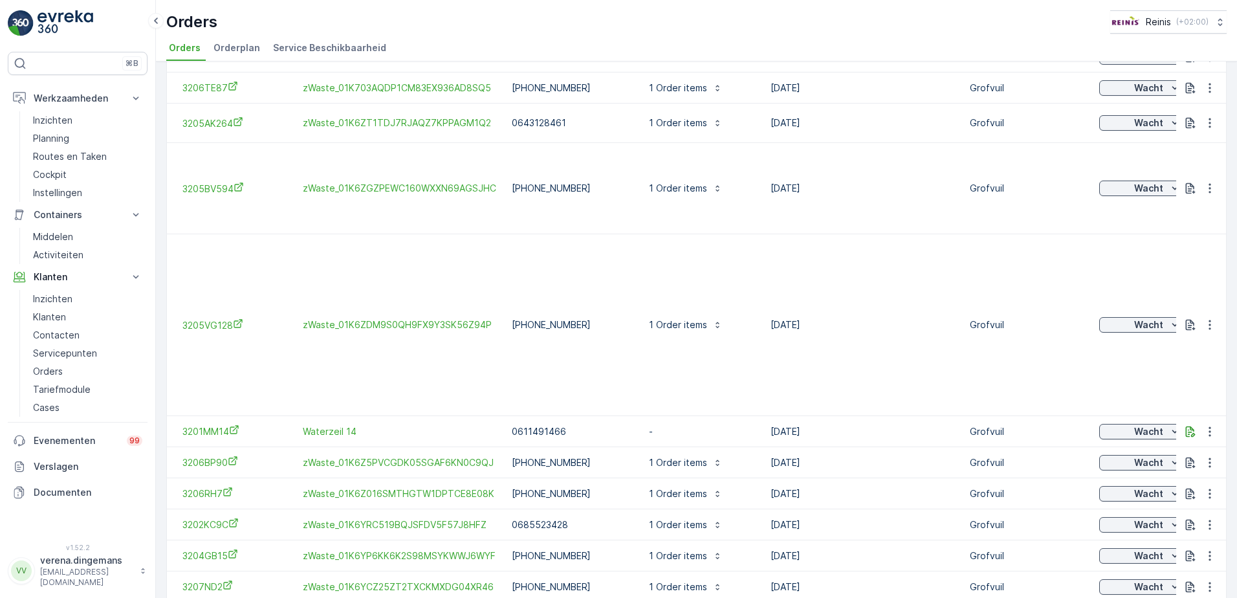
scroll to position [883, 0]
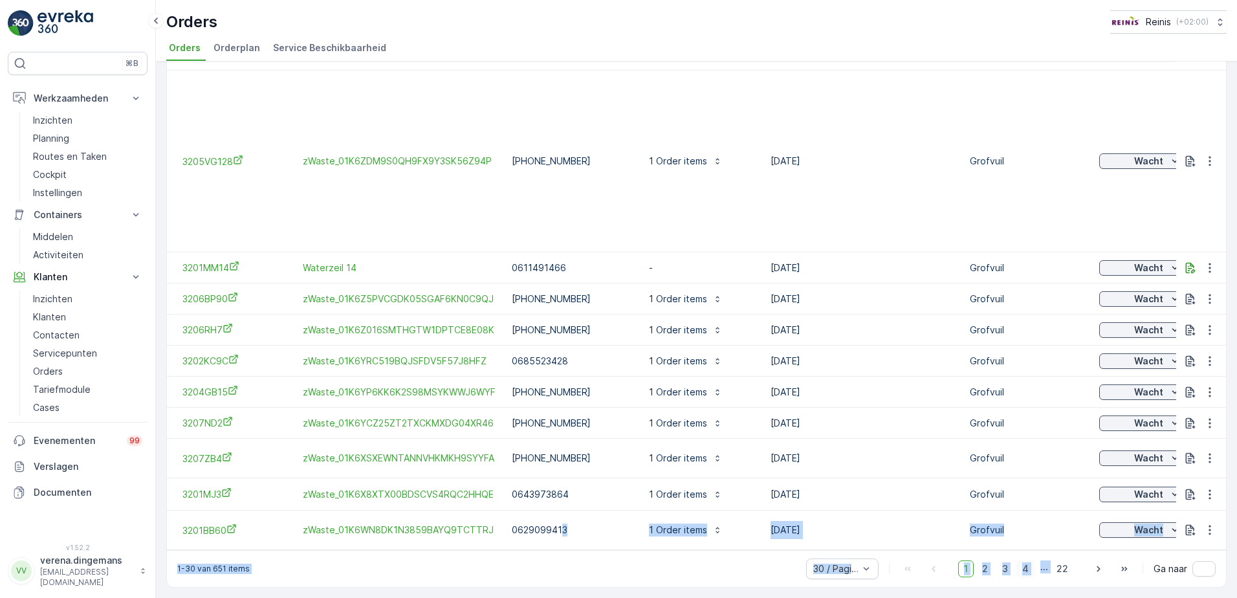
drag, startPoint x: 558, startPoint y: 542, endPoint x: 1017, endPoint y: 565, distance: 459.9
click at [600, 555] on div "1-30 van 651 items 30 / Pagina 1 2 3 4 ... 22 Ga naar" at bounding box center [696, 568] width 1059 height 37
click at [606, 557] on div "1-30 van 651 items 30 / Pagina 1 2 3 4 ... 22 Ga naar" at bounding box center [696, 568] width 1059 height 37
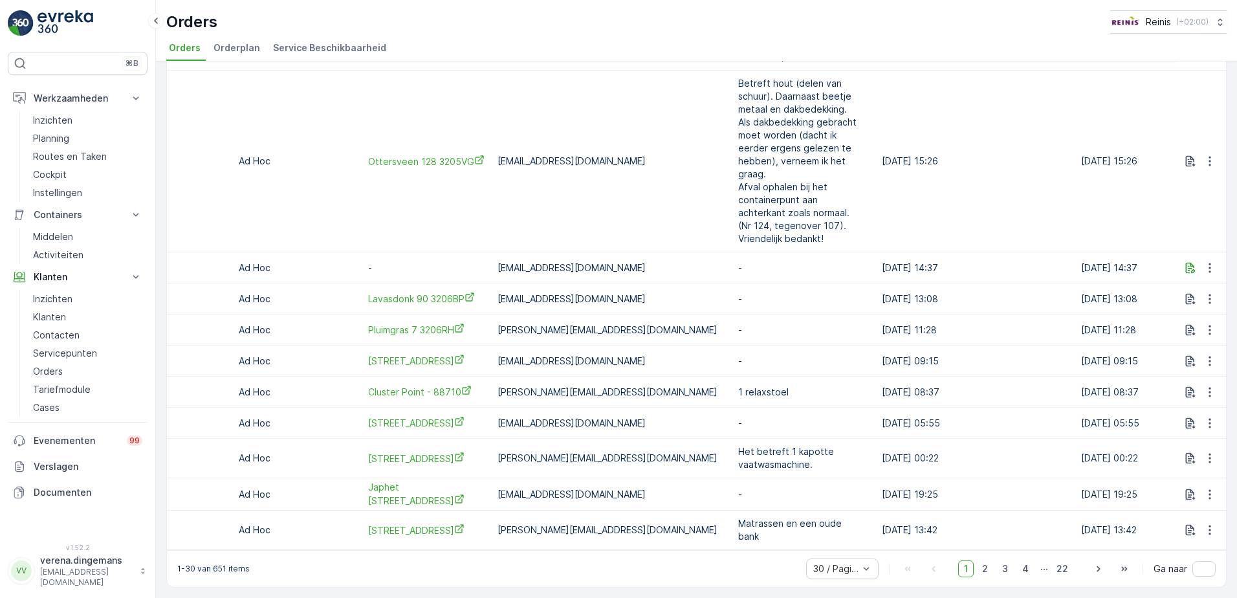
scroll to position [0, 1382]
click at [452, 527] on span "[STREET_ADDRESS]" at bounding box center [422, 530] width 116 height 14
drag, startPoint x: 51, startPoint y: 175, endPoint x: 91, endPoint y: 174, distance: 40.1
click at [51, 175] on p "Cockpit" at bounding box center [50, 174] width 34 height 13
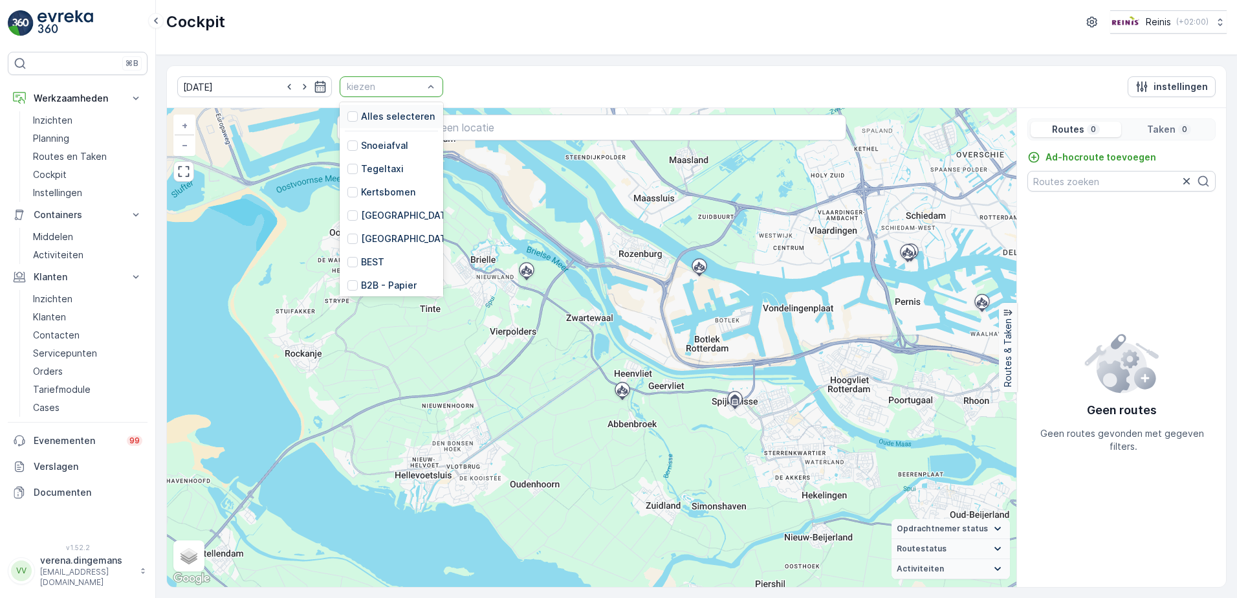
click at [402, 85] on div at bounding box center [384, 87] width 79 height 10
click at [347, 207] on div at bounding box center [352, 212] width 10 height 10
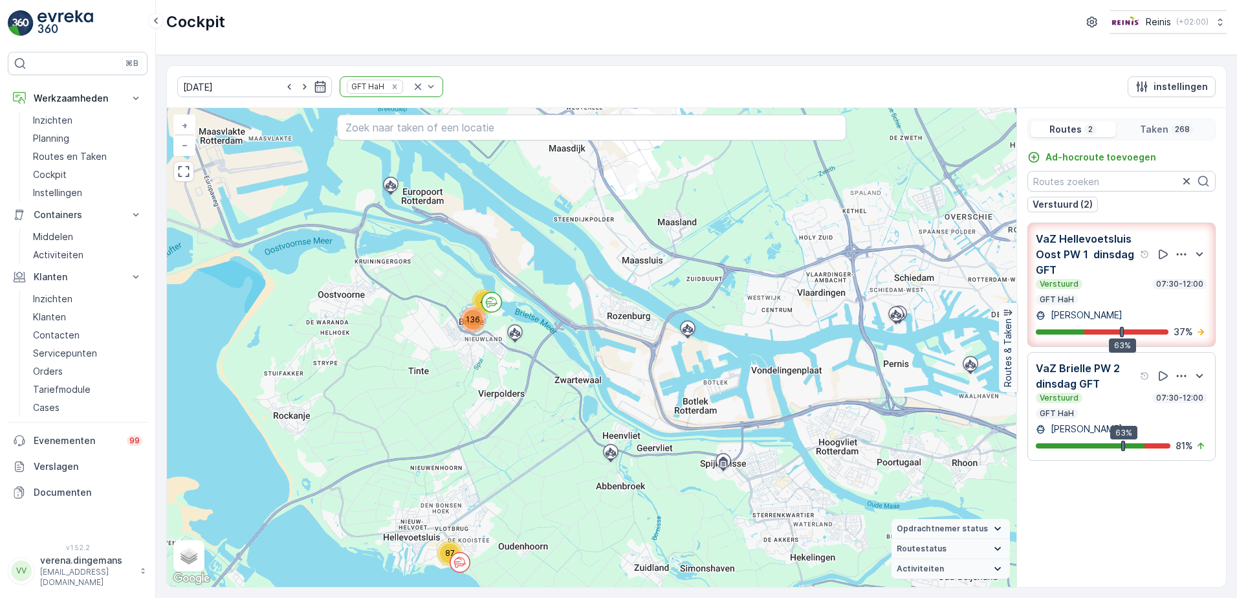
drag, startPoint x: 380, startPoint y: 325, endPoint x: 468, endPoint y: 355, distance: 93.7
click at [468, 355] on div "87 45 136 + − Satelliet stappenplan Terrein Hybride Leaflet Sneltoetsen Kaartge…" at bounding box center [591, 347] width 849 height 479
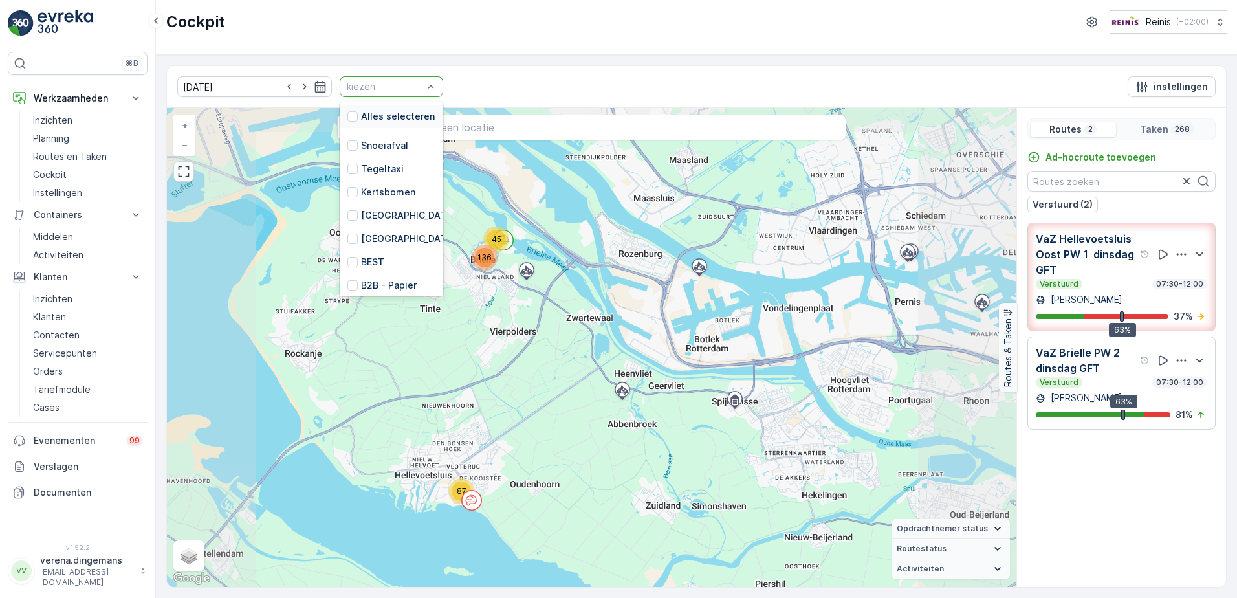
click at [385, 92] on p "kiezen" at bounding box center [385, 86] width 76 height 13
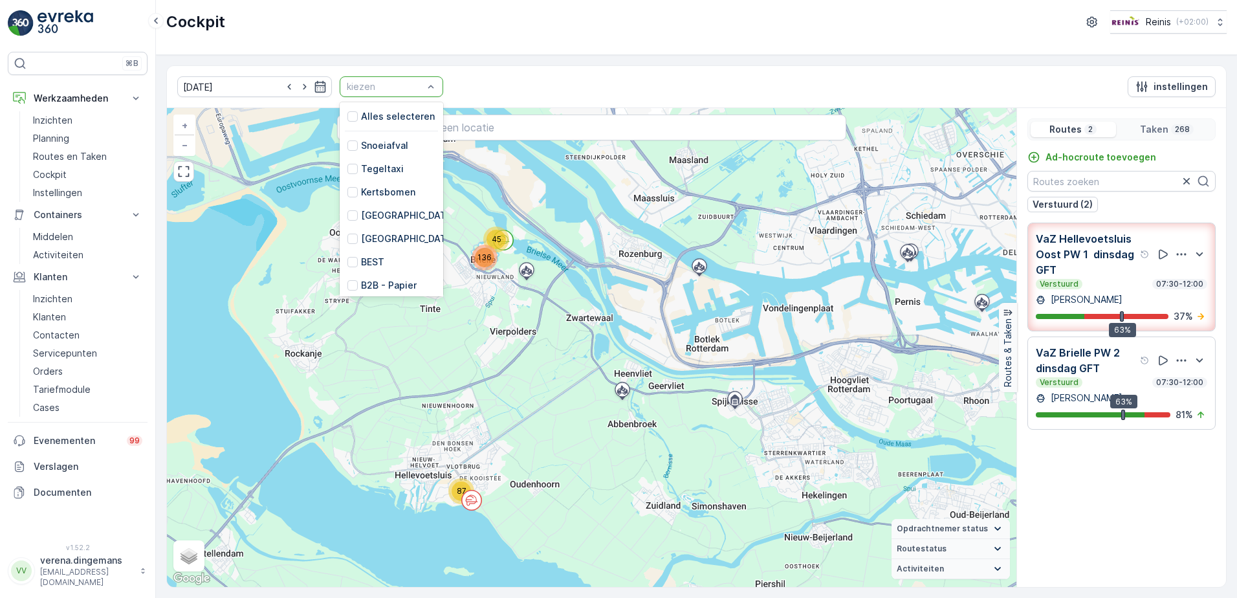
scroll to position [328, 0]
click at [347, 207] on div at bounding box center [352, 212] width 10 height 10
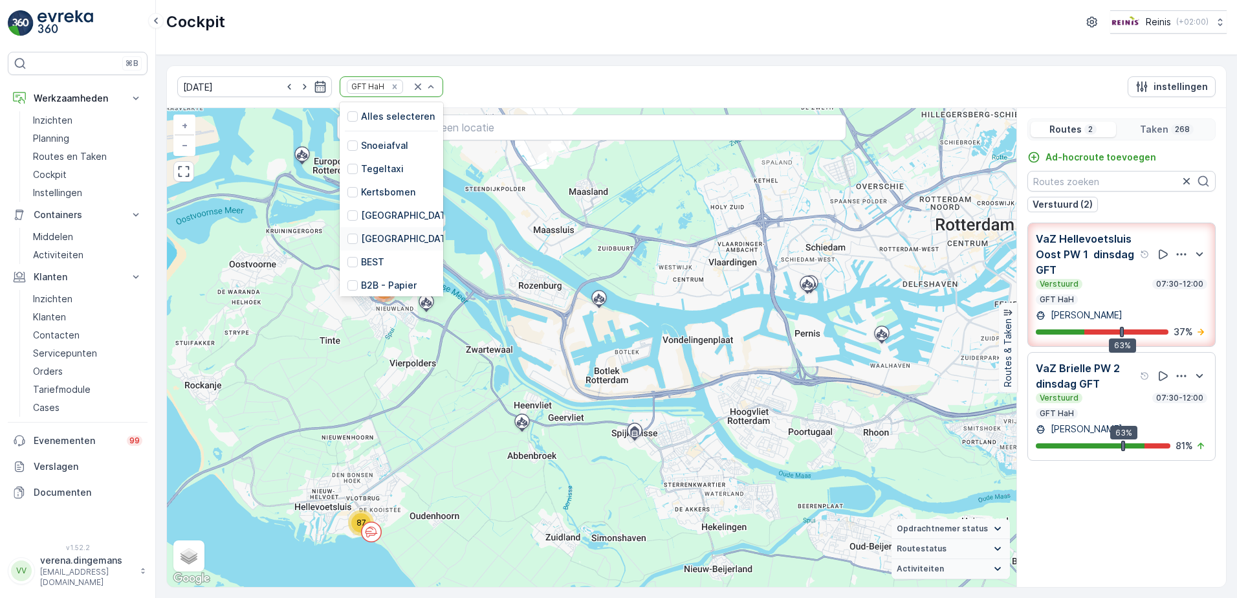
scroll to position [328, 0]
click at [347, 233] on div at bounding box center [352, 235] width 10 height 10
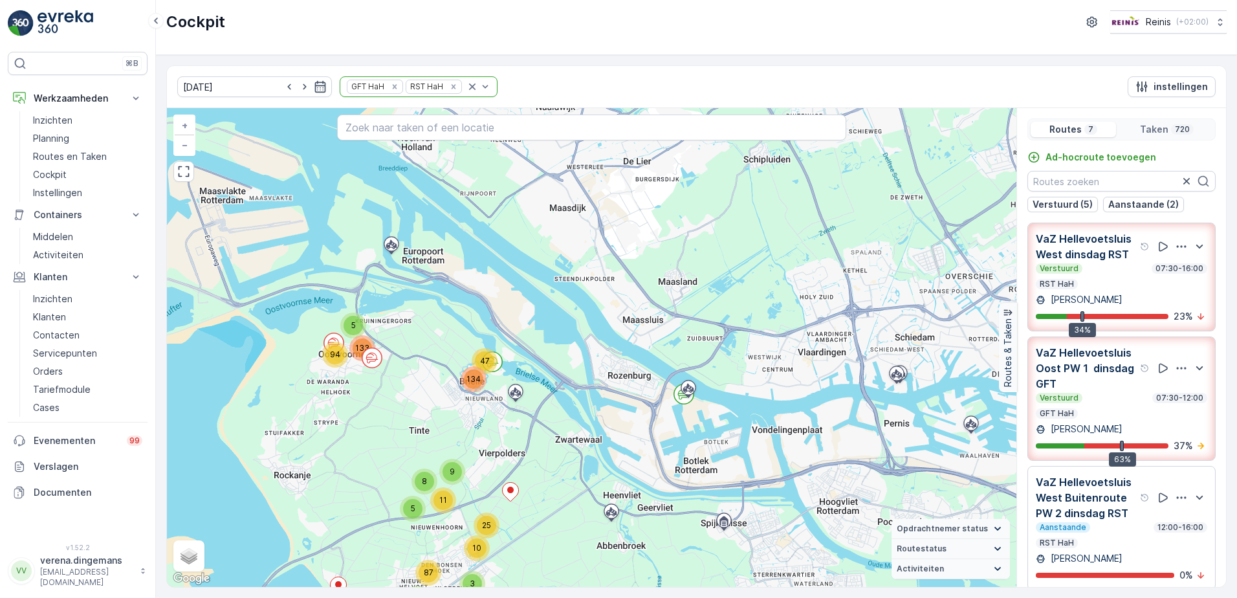
drag, startPoint x: 317, startPoint y: 295, endPoint x: 364, endPoint y: 376, distance: 93.9
click at [364, 376] on div "5 47 134 94 25 9 8 11 87 133 5 10 4 143 3 + − Satelliet stappenplan Terrein Hyb…" at bounding box center [591, 347] width 849 height 479
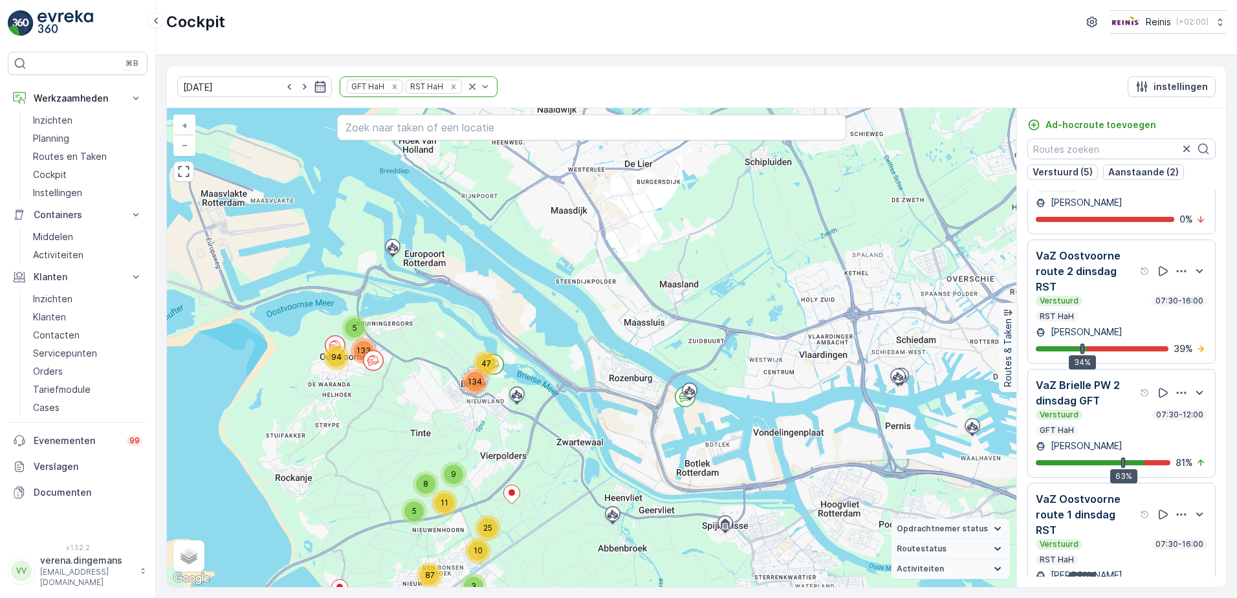
scroll to position [483, 0]
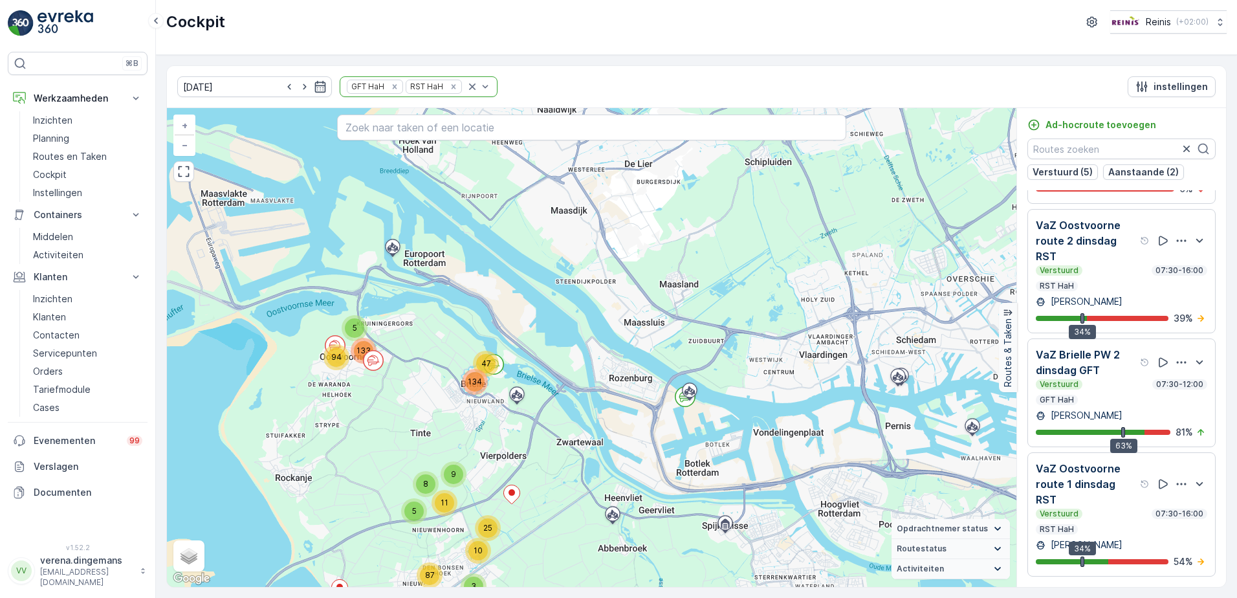
click at [1142, 524] on div "Verstuurd 07:30-16:00 RST HaH" at bounding box center [1121, 521] width 171 height 26
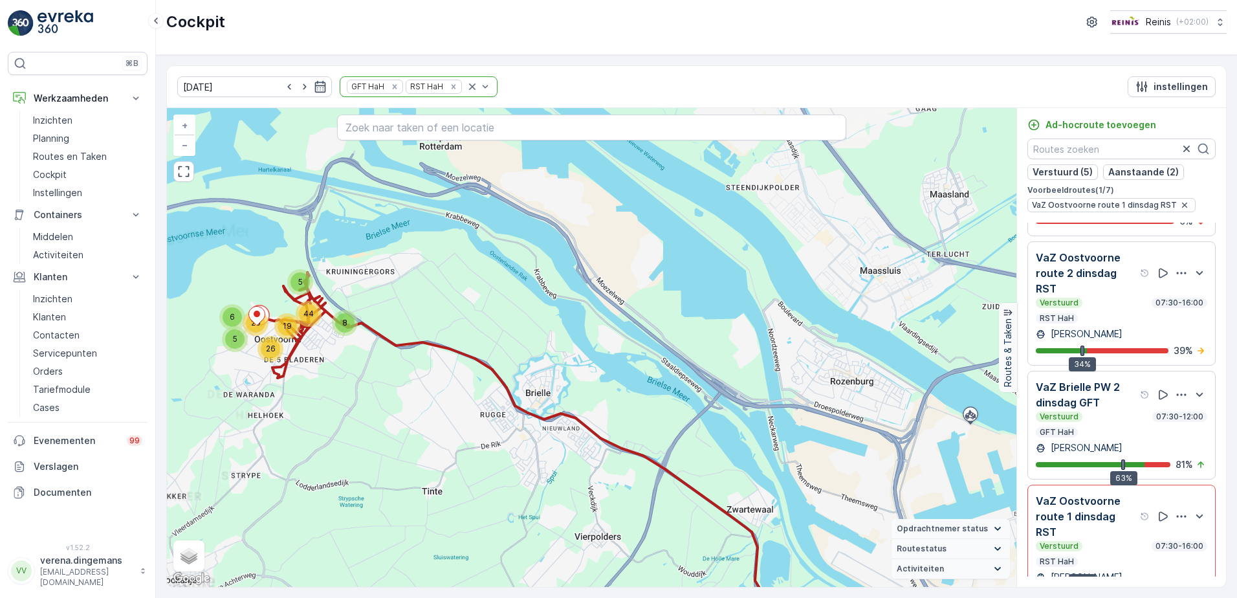
click at [1115, 303] on div "Verstuurd 07:30-16:00" at bounding box center [1121, 303] width 171 height 10
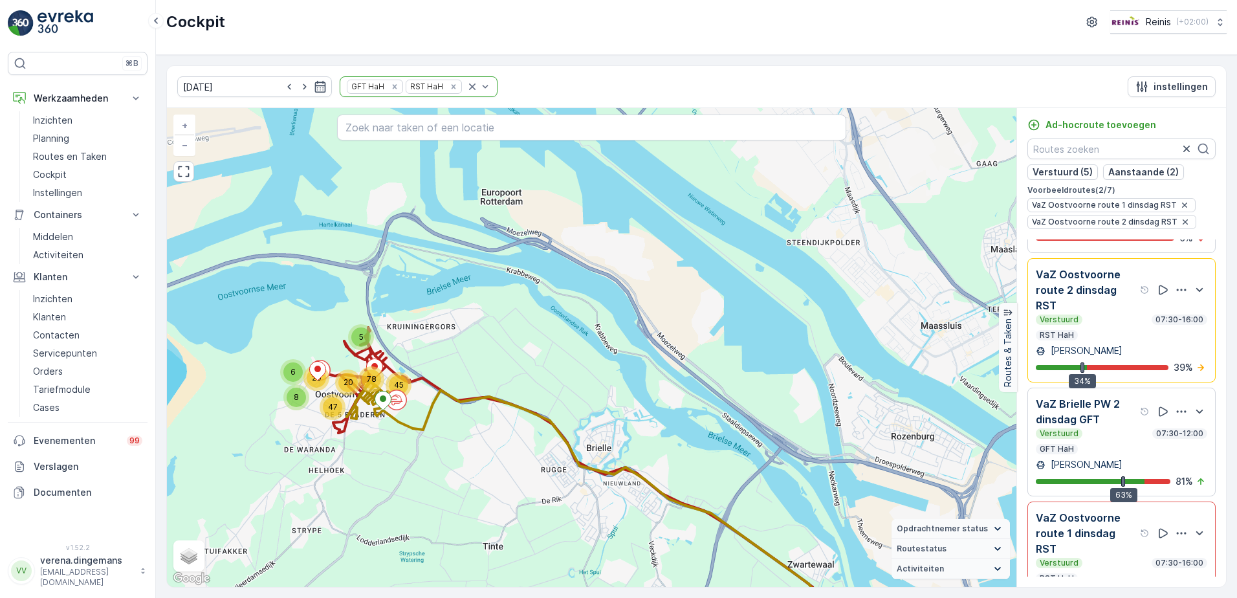
drag, startPoint x: 359, startPoint y: 367, endPoint x: 419, endPoint y: 420, distance: 79.3
click at [419, 420] on div "5 6 20 20 45 47 8 78 + − Satelliet stappenplan Terrein Hybride Leaflet Sneltoet…" at bounding box center [591, 347] width 849 height 479
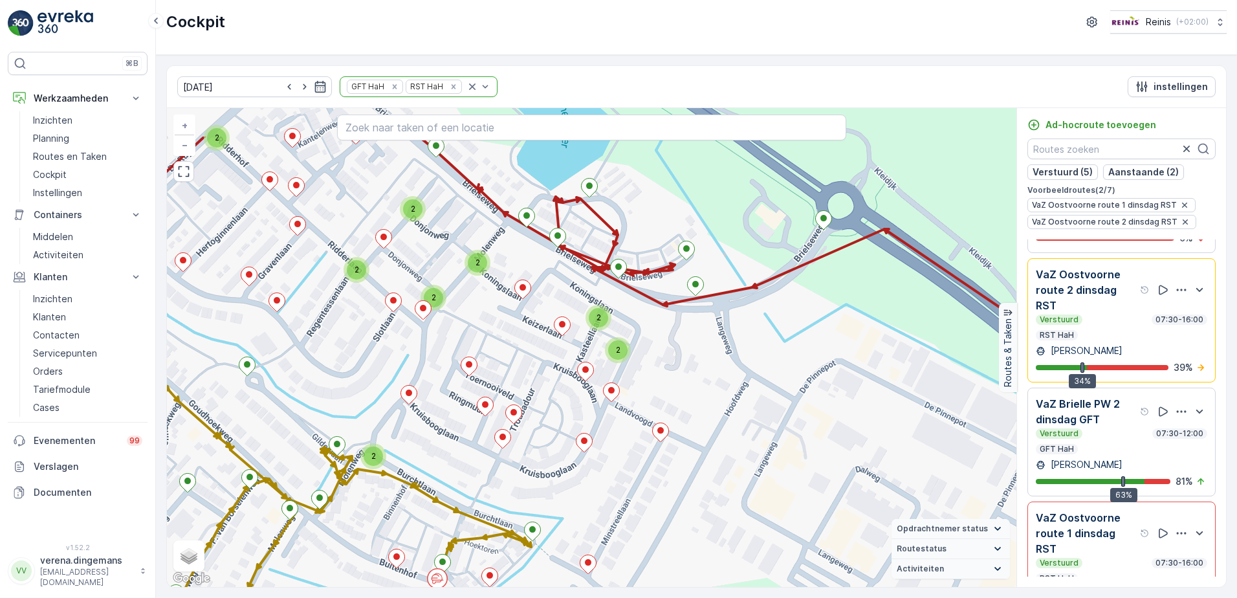
drag, startPoint x: 419, startPoint y: 264, endPoint x: 469, endPoint y: 340, distance: 91.1
click at [469, 340] on div "2 2 2 2 2 3 2 2 2 2 2 3 2 2 2 2 2 2 2 2 2 2 2 2 2 2 2 2 2 + − Satelliet stappen…" at bounding box center [591, 347] width 849 height 479
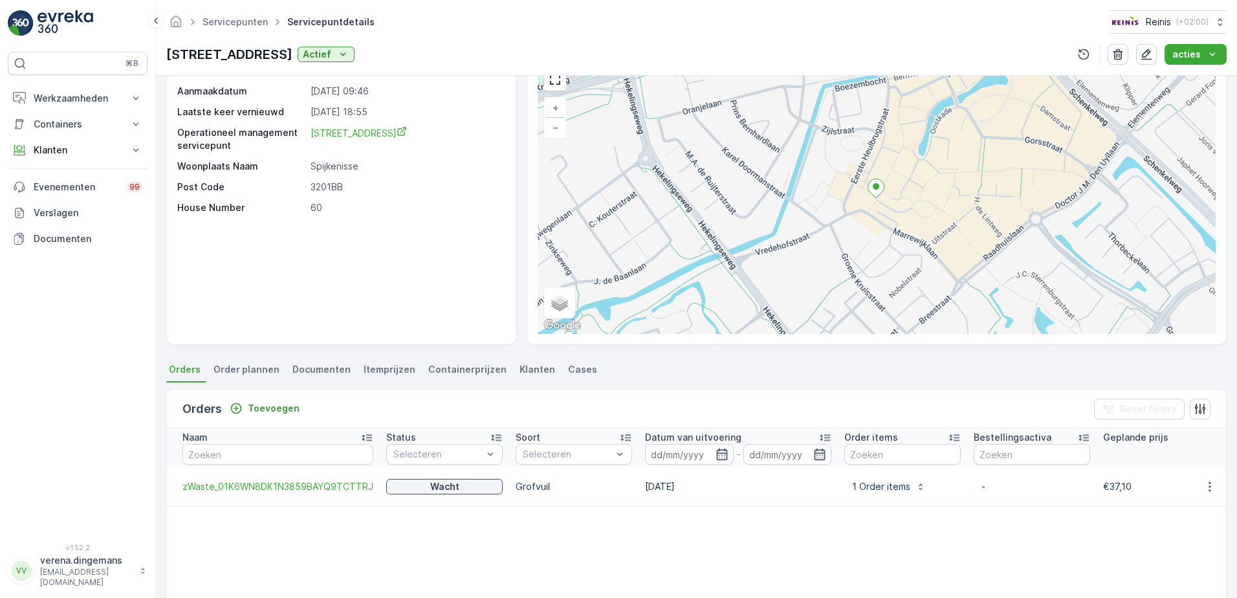
scroll to position [65, 0]
click at [253, 369] on span "Order plannen" at bounding box center [246, 369] width 66 height 13
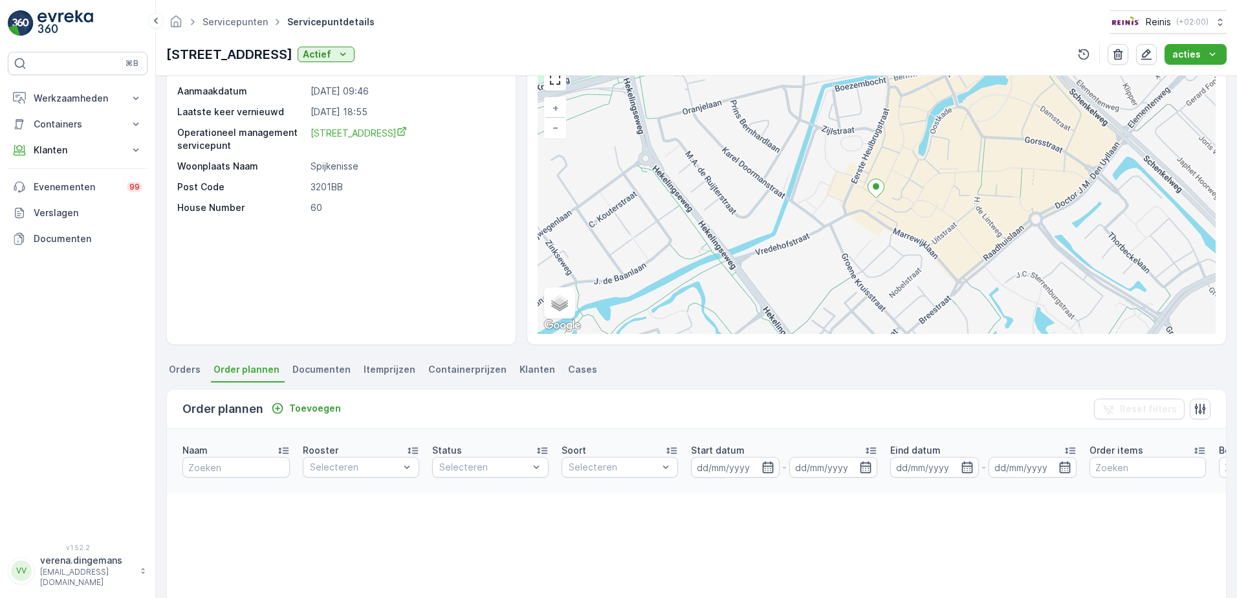
click at [193, 367] on span "Orders" at bounding box center [185, 369] width 32 height 13
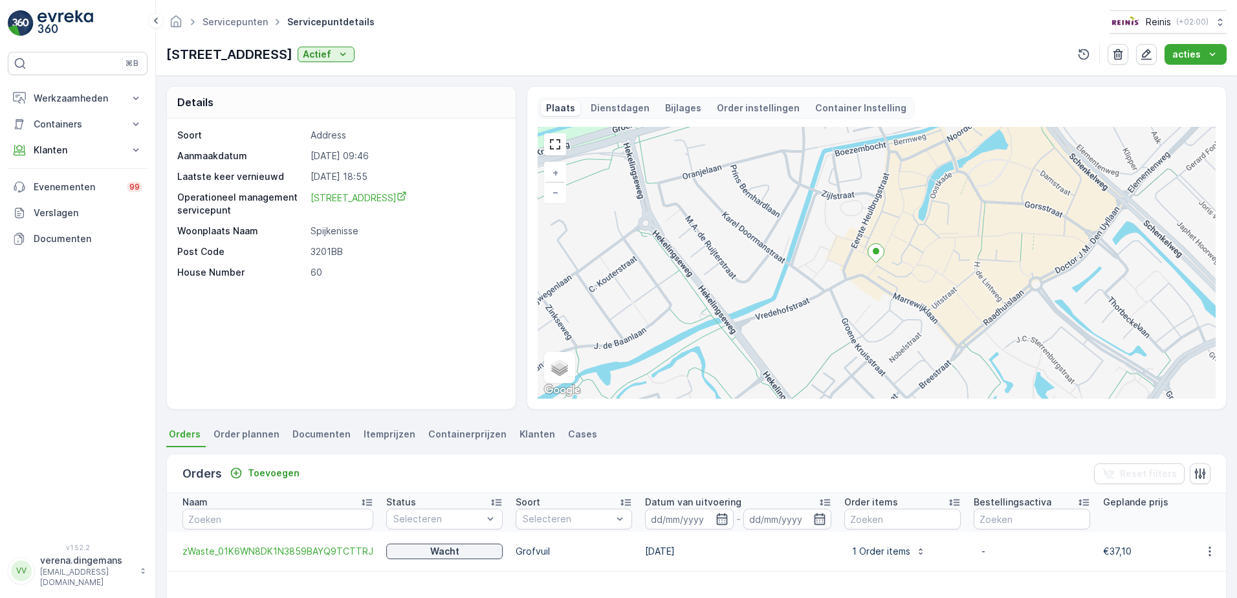
scroll to position [65, 0]
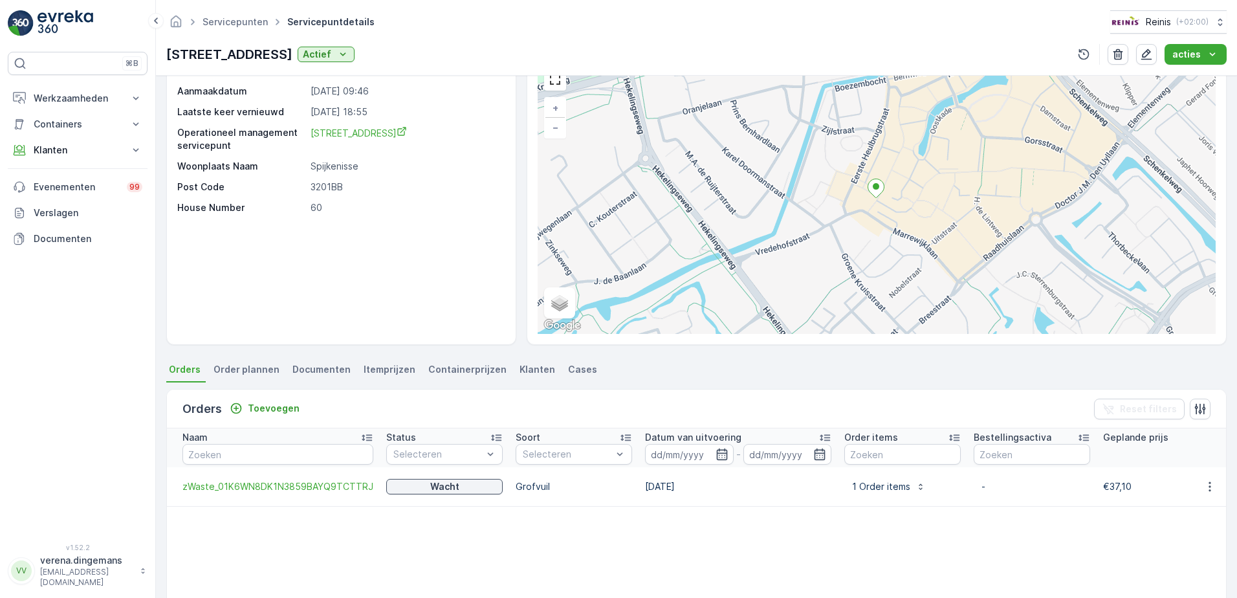
click at [635, 62] on div "Servicepunten Servicepuntdetails Reinis ( +02:00 ) Voorstraat 60 3201BB Actief …" at bounding box center [696, 299] width 1081 height 598
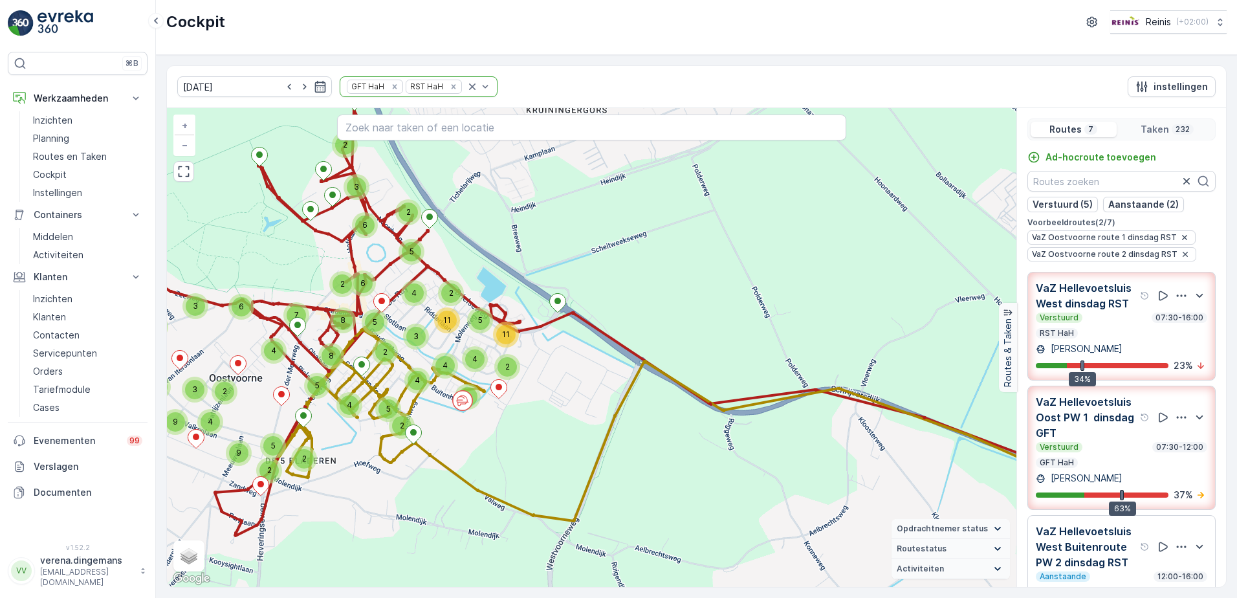
scroll to position [483, 0]
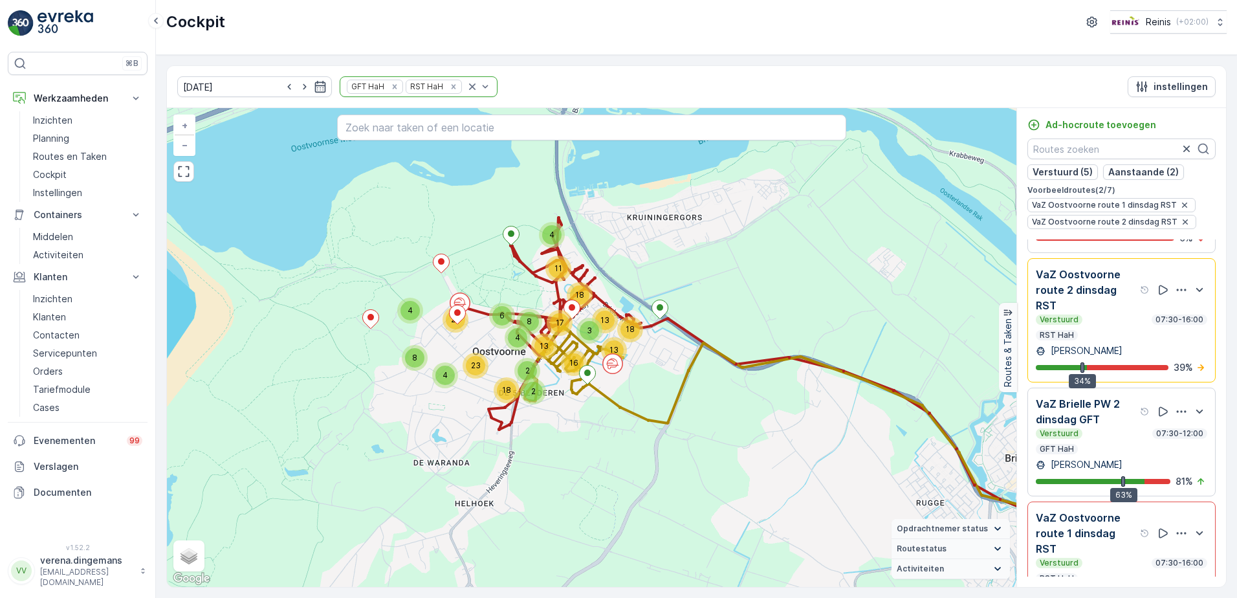
drag, startPoint x: 298, startPoint y: 348, endPoint x: 514, endPoint y: 351, distance: 216.7
click at [514, 351] on div "4 4 2 4 8 6 8 2 4 23 18 20 3 16 13 17 11 18 13 13 18 + − Satelliet stappenplan …" at bounding box center [591, 347] width 849 height 479
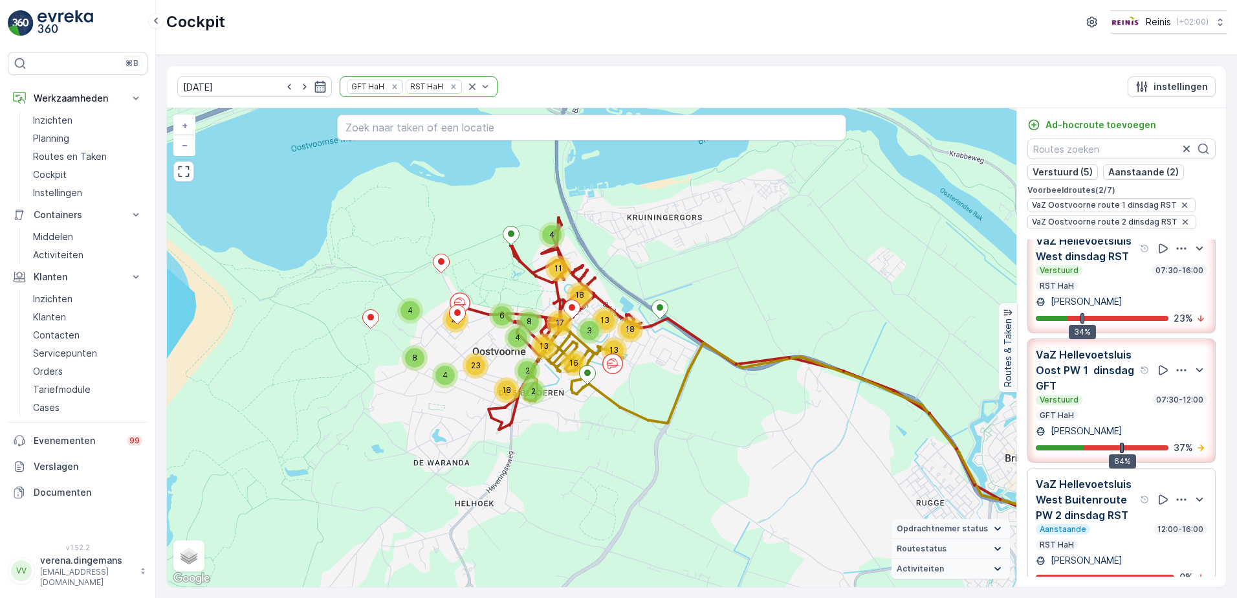
scroll to position [0, 0]
